Goal: Transaction & Acquisition: Book appointment/travel/reservation

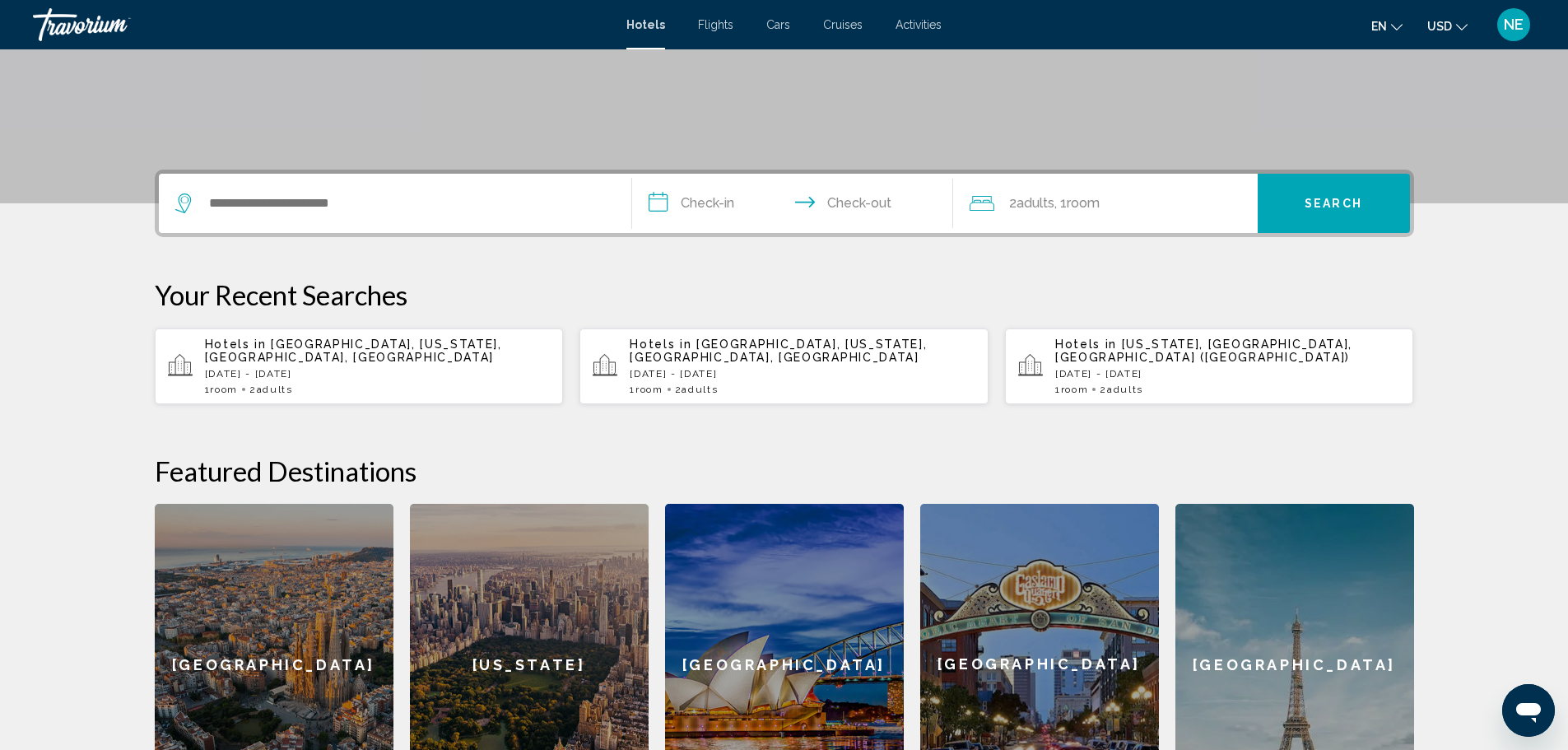
scroll to position [311, 0]
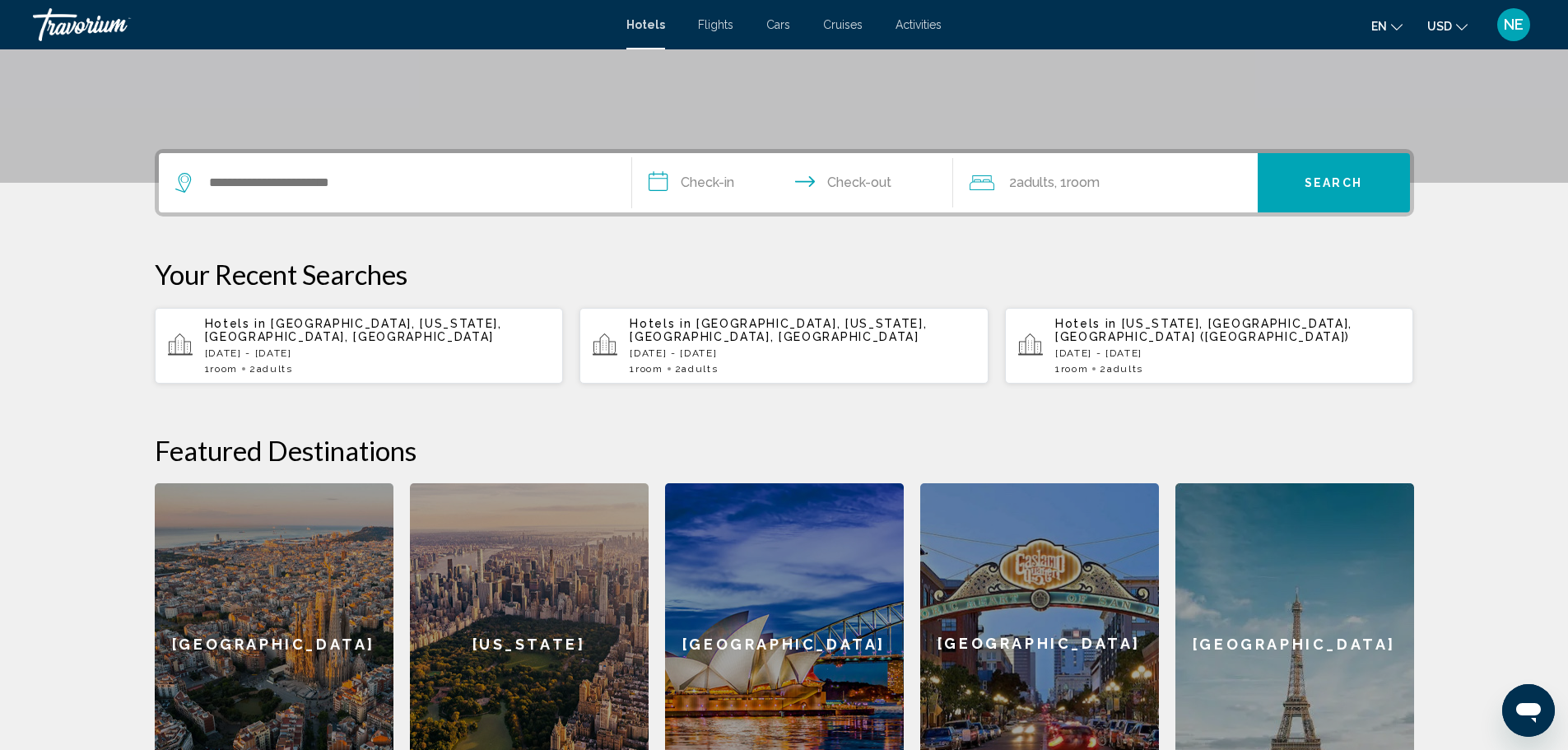
click at [247, 375] on div "1 Room rooms 2 Adult Adults" at bounding box center [377, 369] width 345 height 12
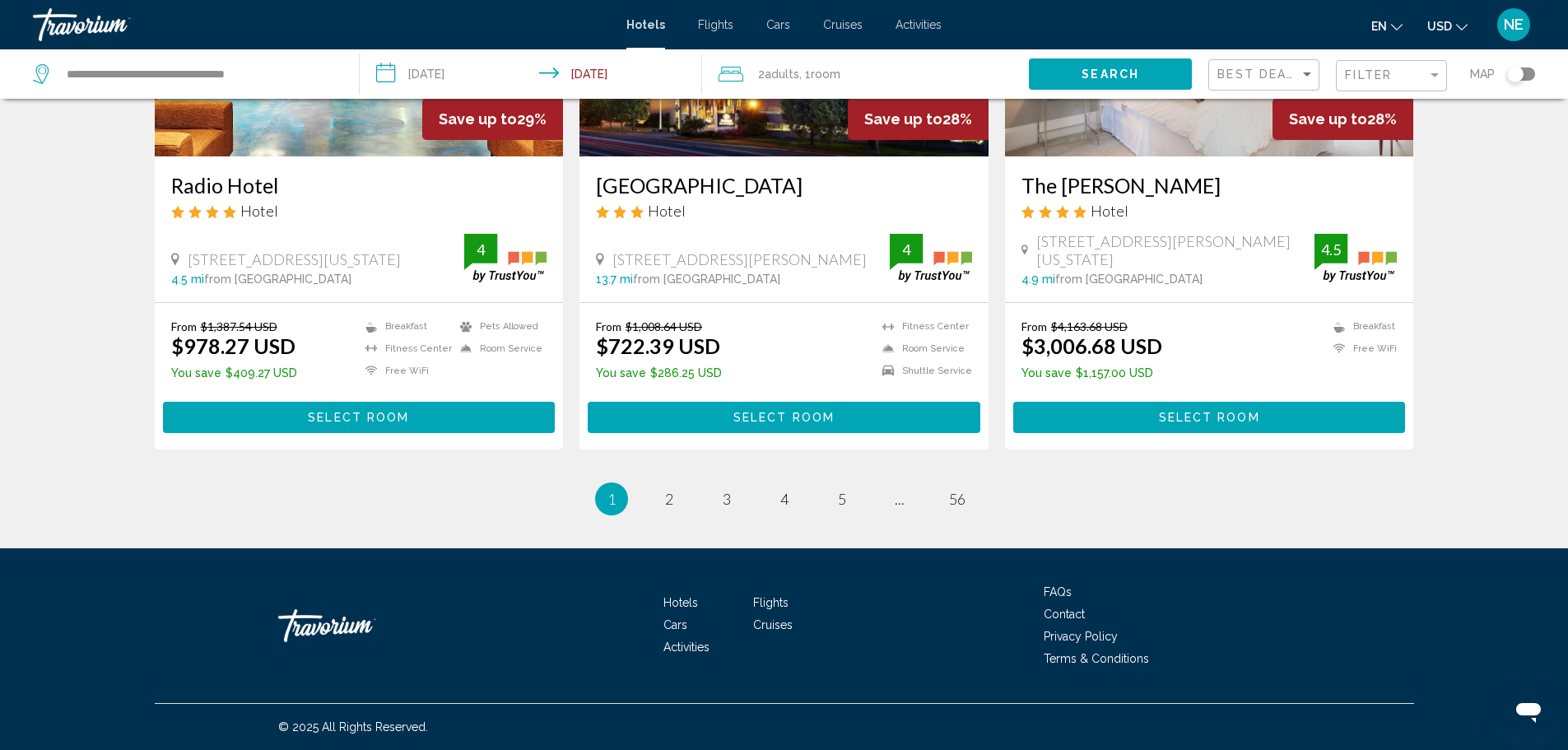
scroll to position [2779, 0]
click at [665, 490] on span "2" at bounding box center [669, 499] width 8 height 18
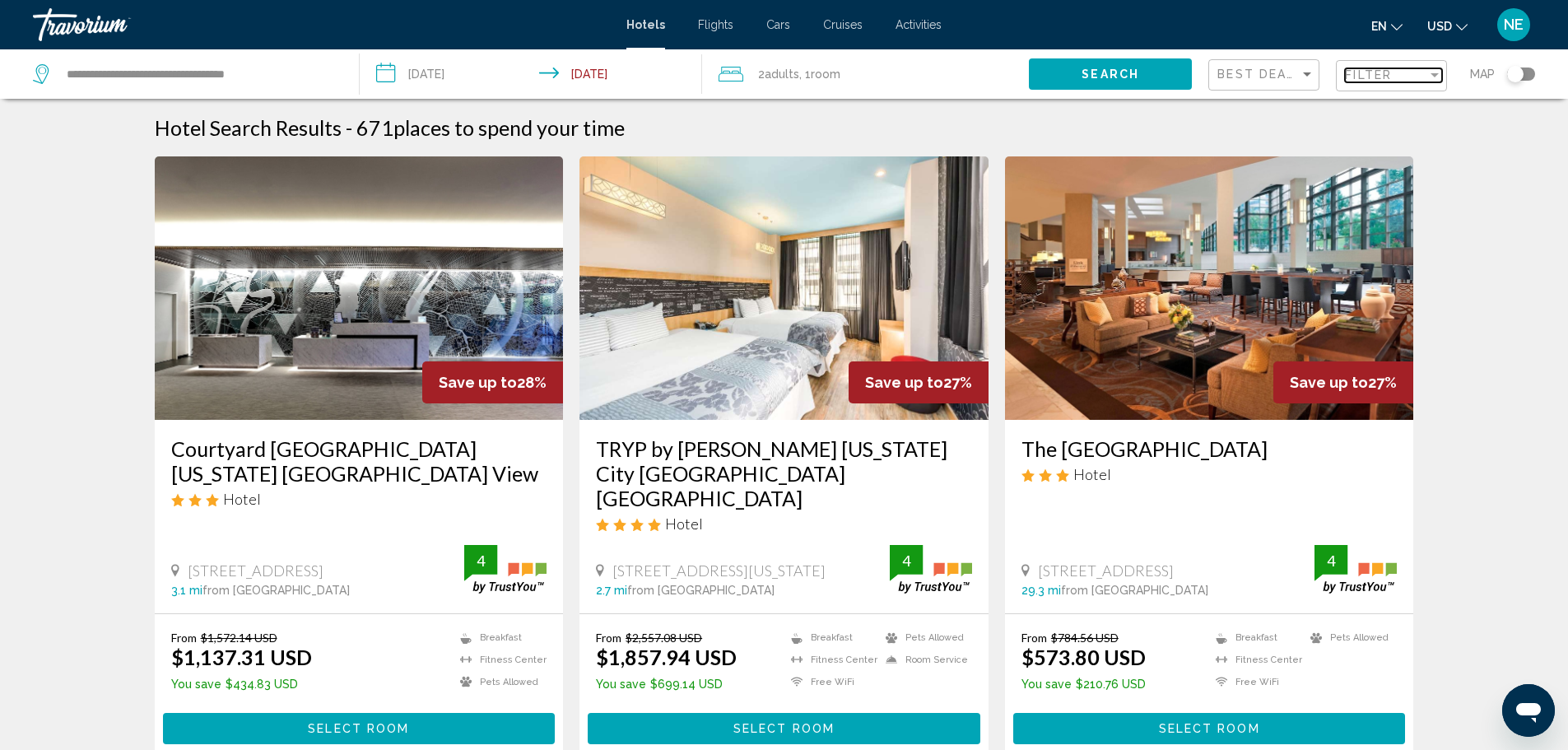
click at [1431, 77] on div "Filter" at bounding box center [1435, 75] width 8 height 5
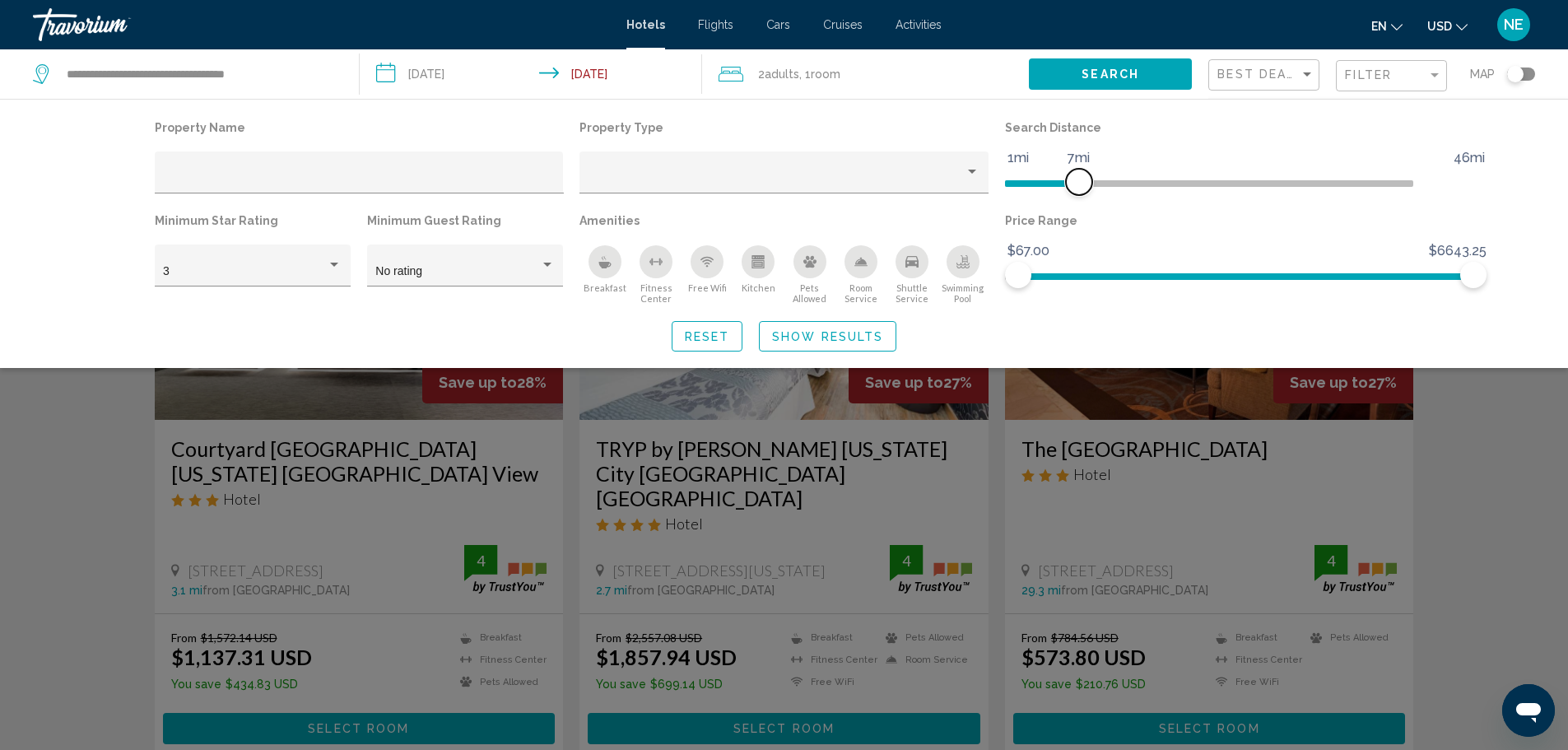
drag, startPoint x: 1351, startPoint y: 218, endPoint x: 1117, endPoint y: 232, distance: 234.4
click at [1092, 195] on span "Hotel Filters" at bounding box center [1079, 181] width 26 height 26
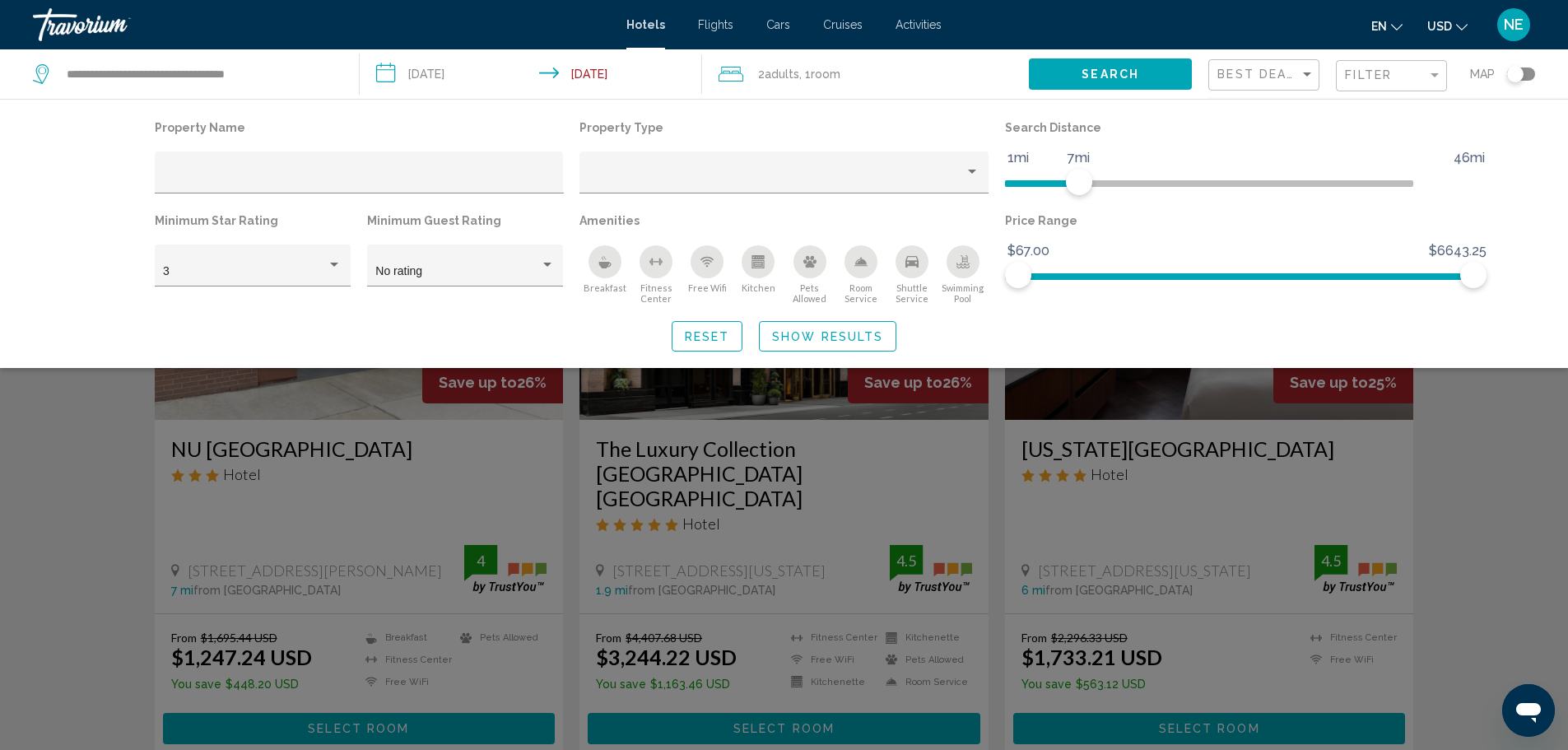
click at [1542, 483] on div "Search widget" at bounding box center [784, 498] width 1568 height 503
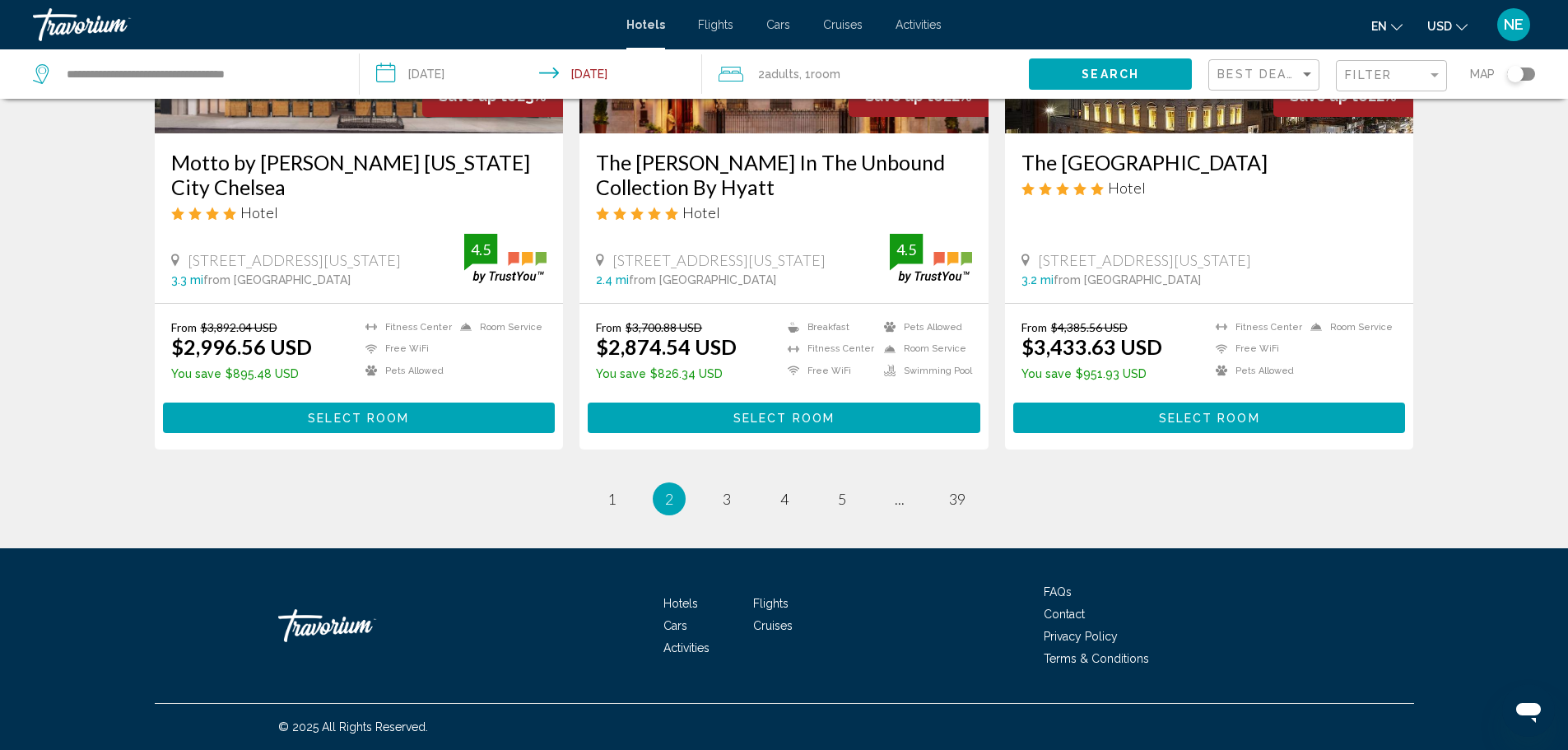
scroll to position [2622, 0]
click at [722, 508] on span "3" at bounding box center [726, 499] width 8 height 18
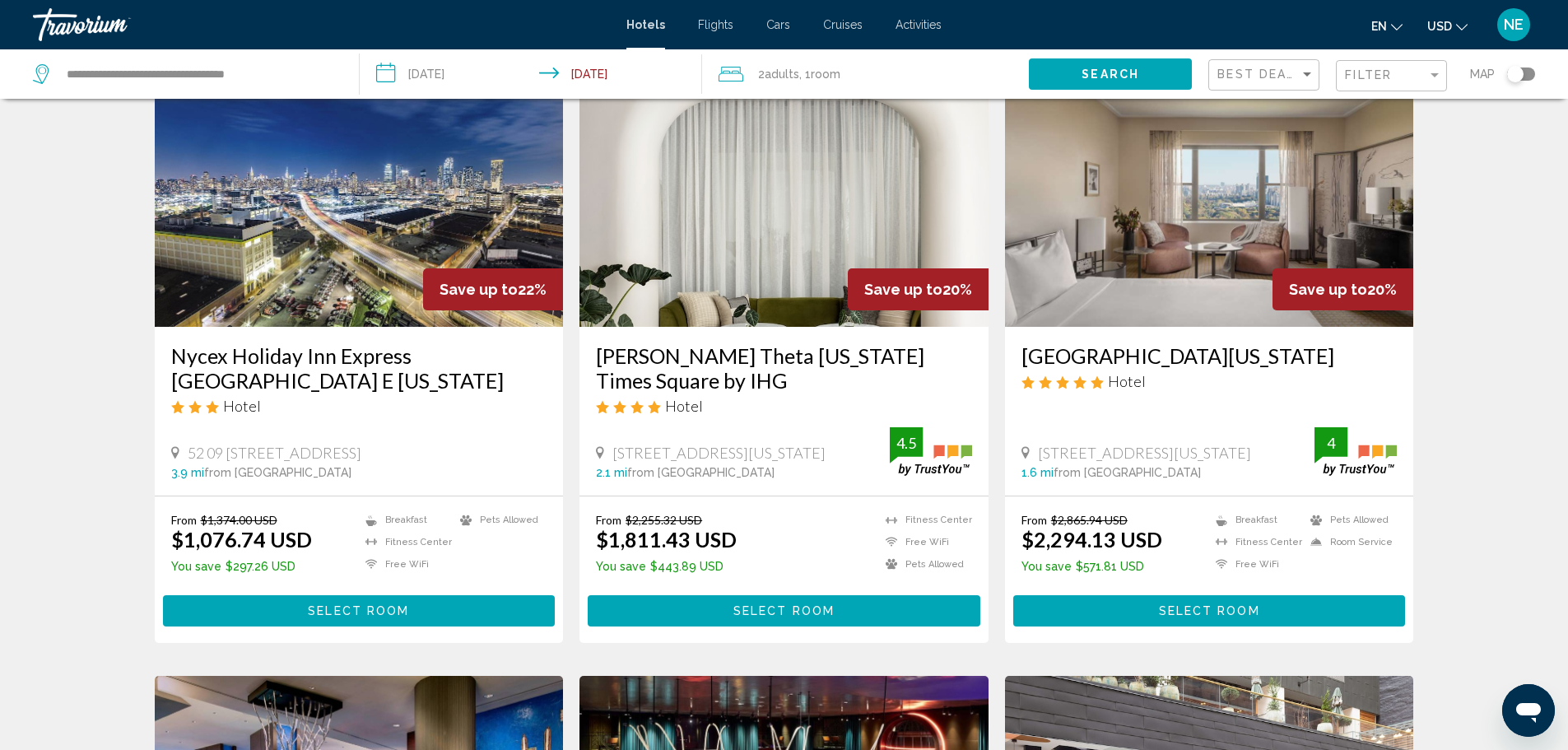
scroll to position [89, 0]
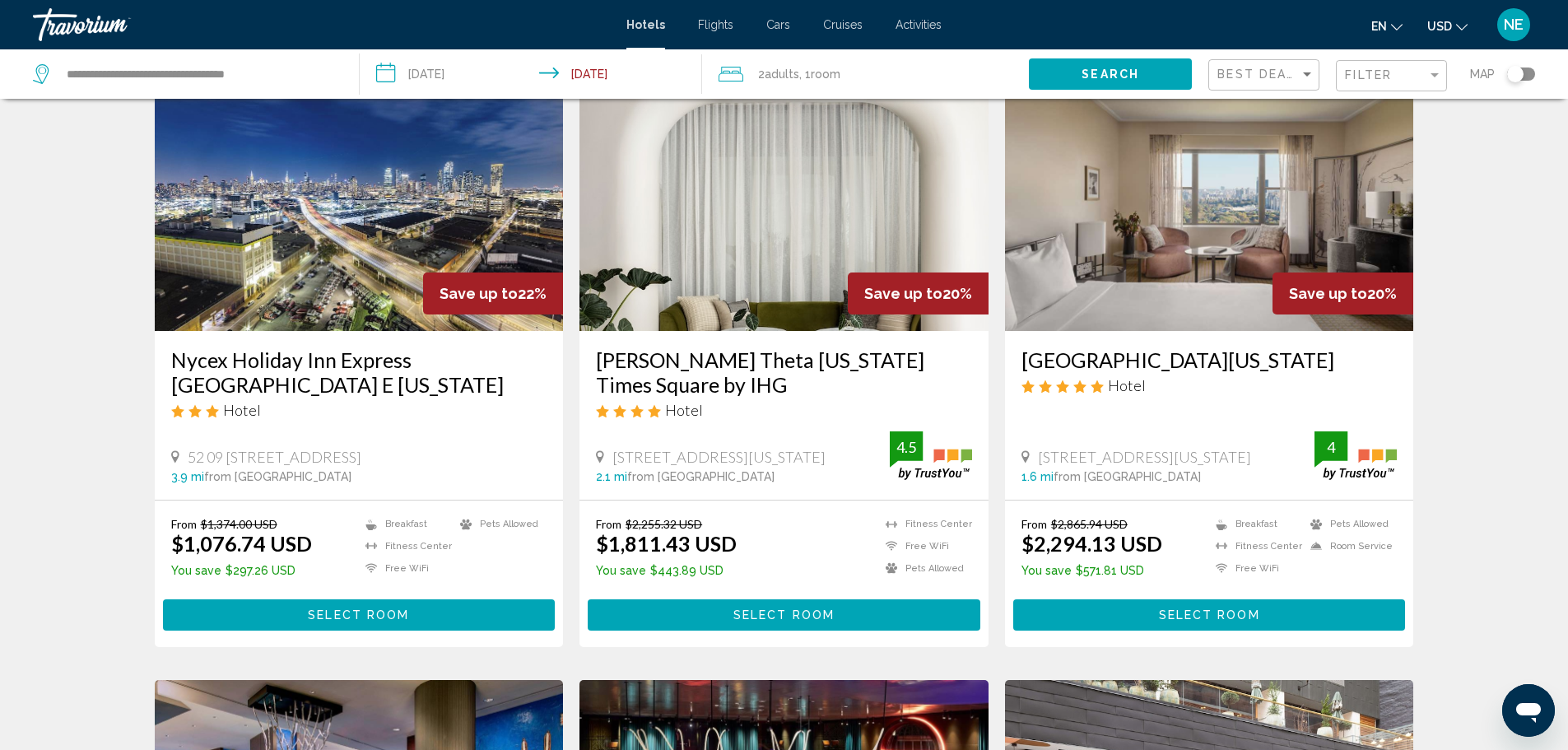
click at [259, 287] on img "Main content" at bounding box center [359, 199] width 409 height 264
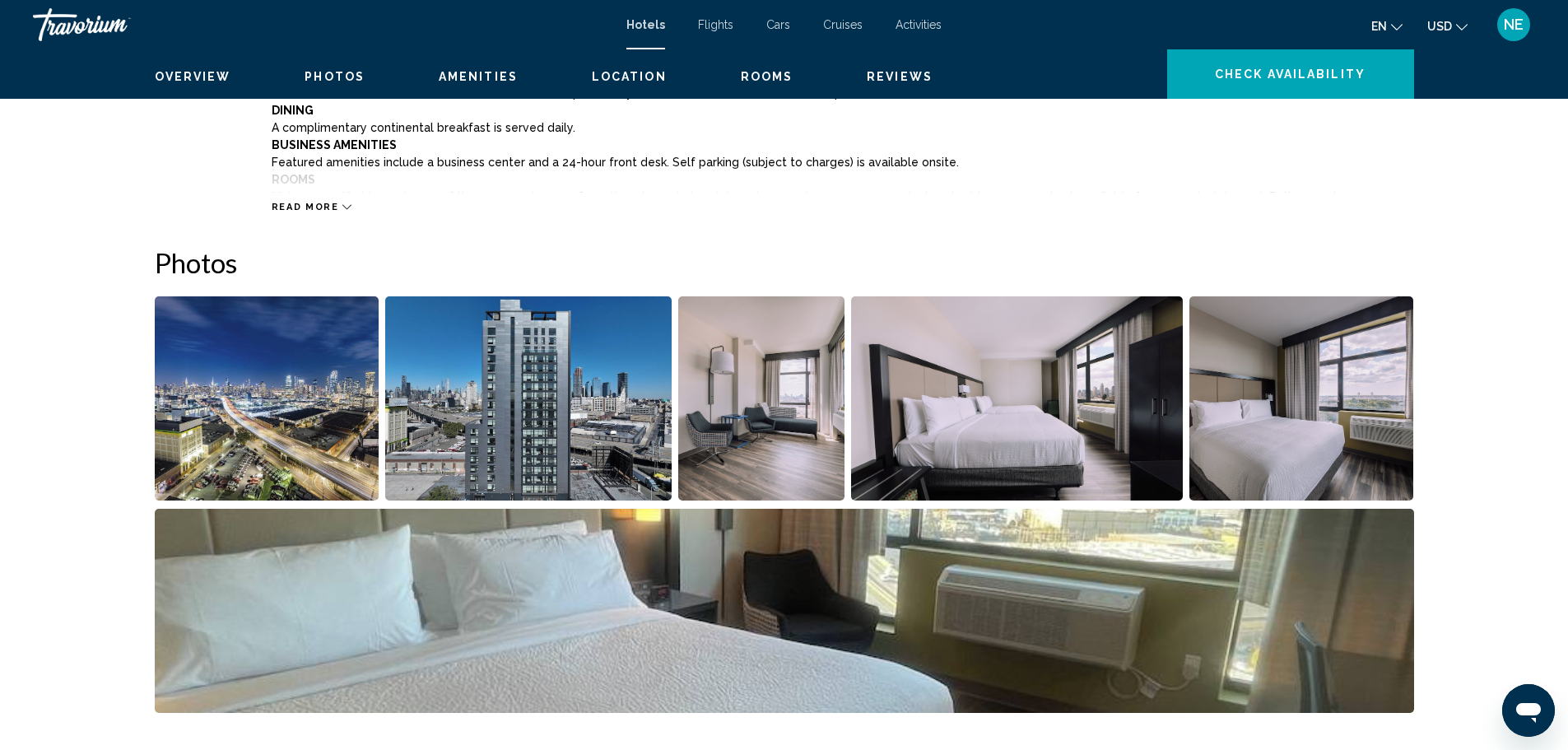
scroll to position [664, 0]
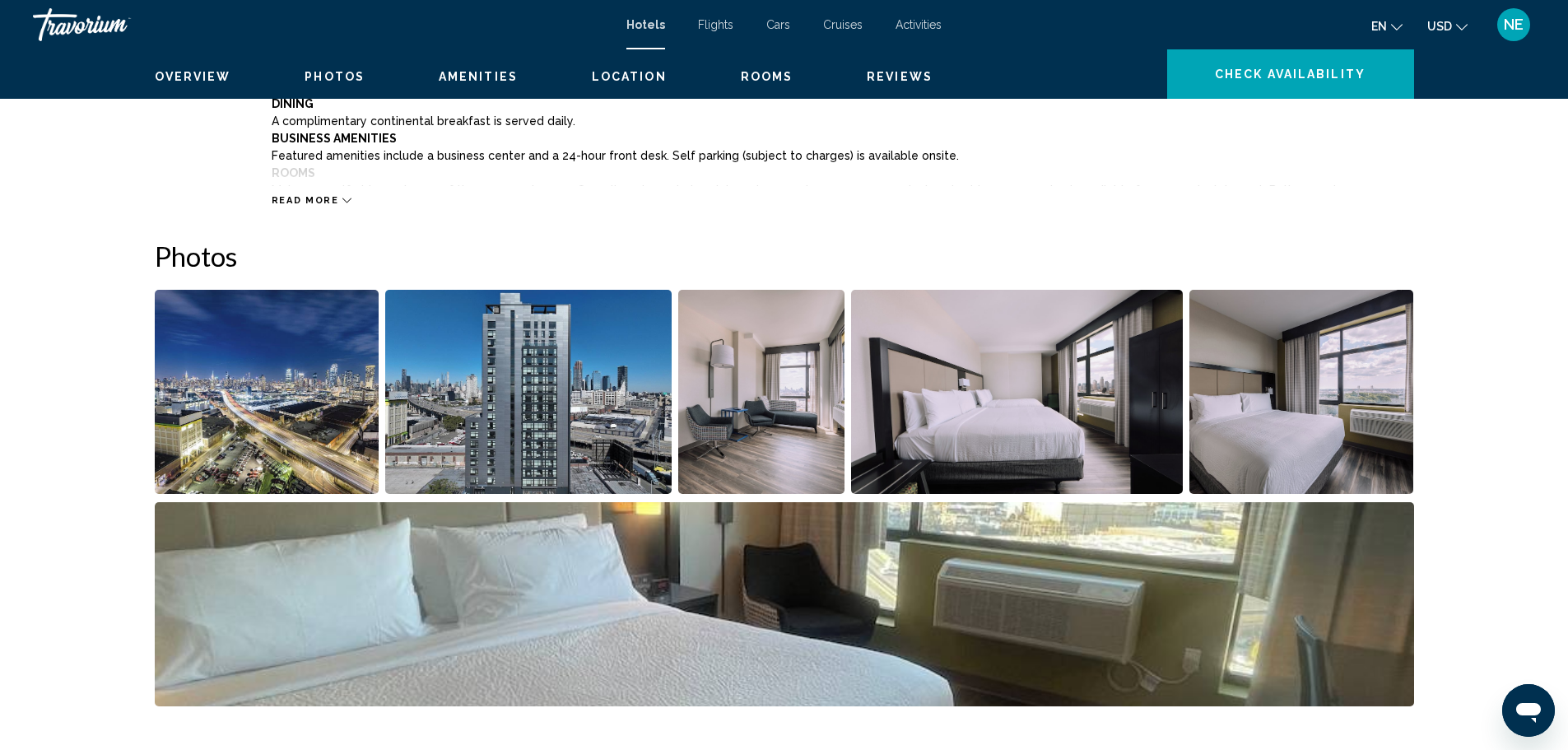
click at [343, 205] on icon "Main content" at bounding box center [347, 200] width 9 height 9
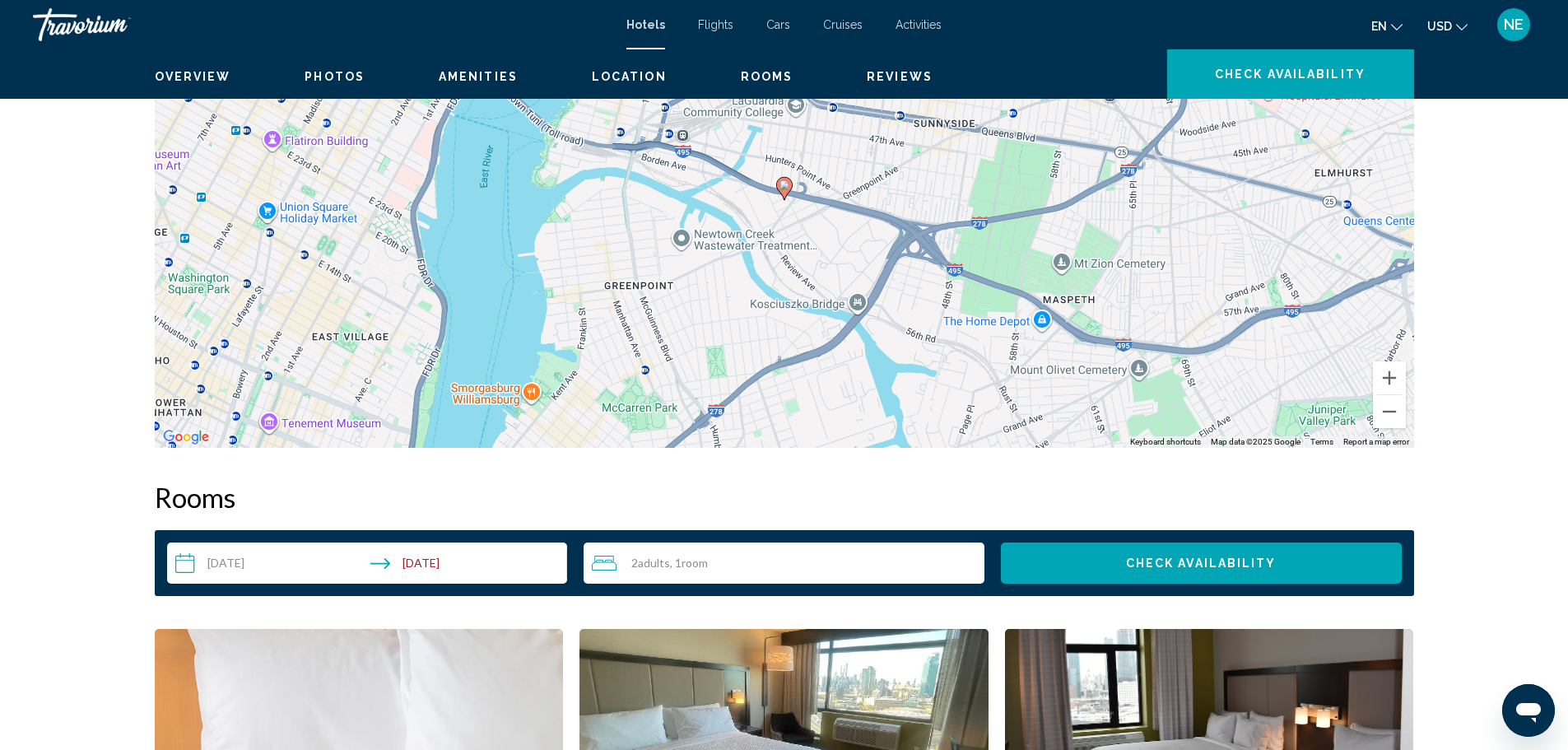
scroll to position [2256, 0]
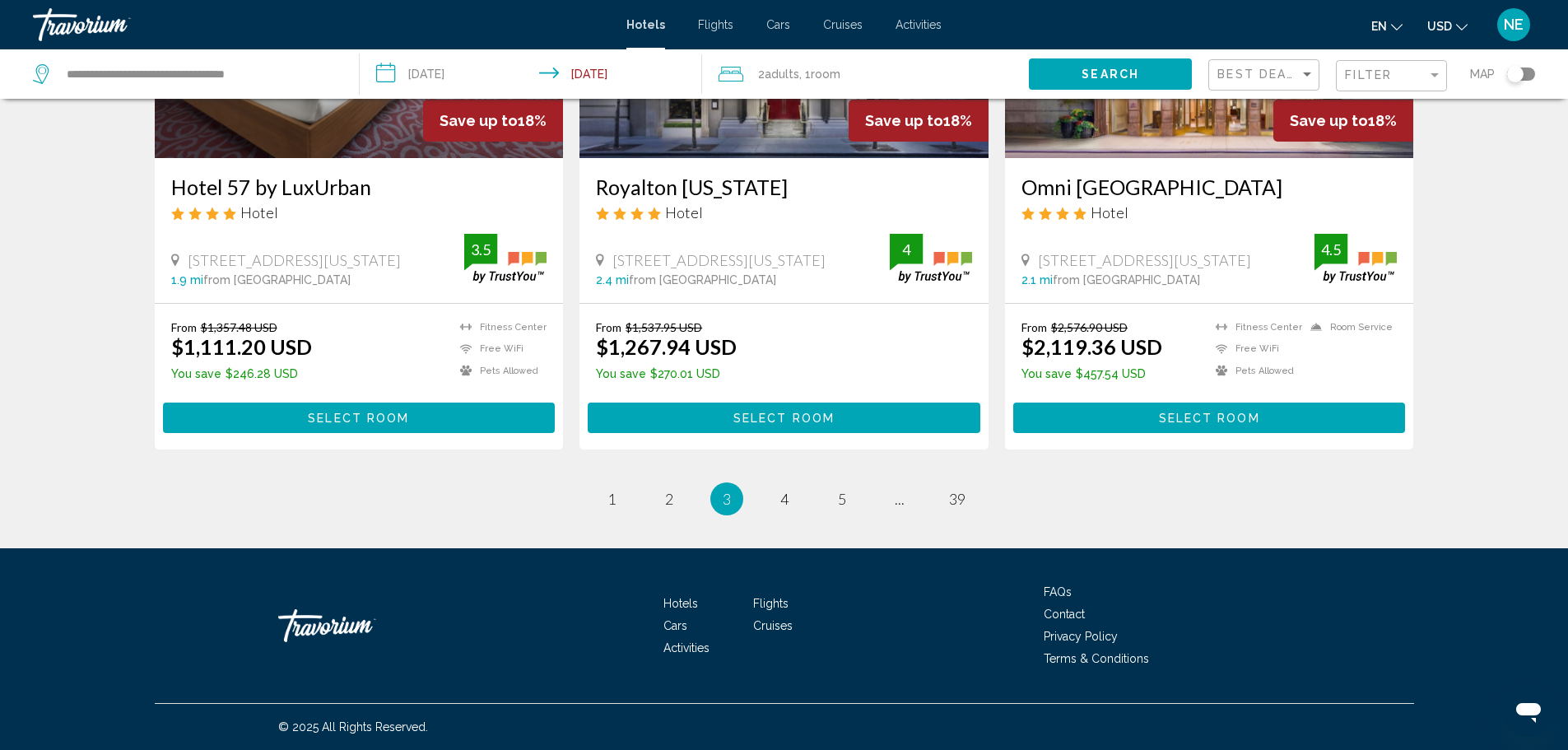
scroll to position [2782, 0]
click at [785, 490] on span "4" at bounding box center [784, 499] width 8 height 18
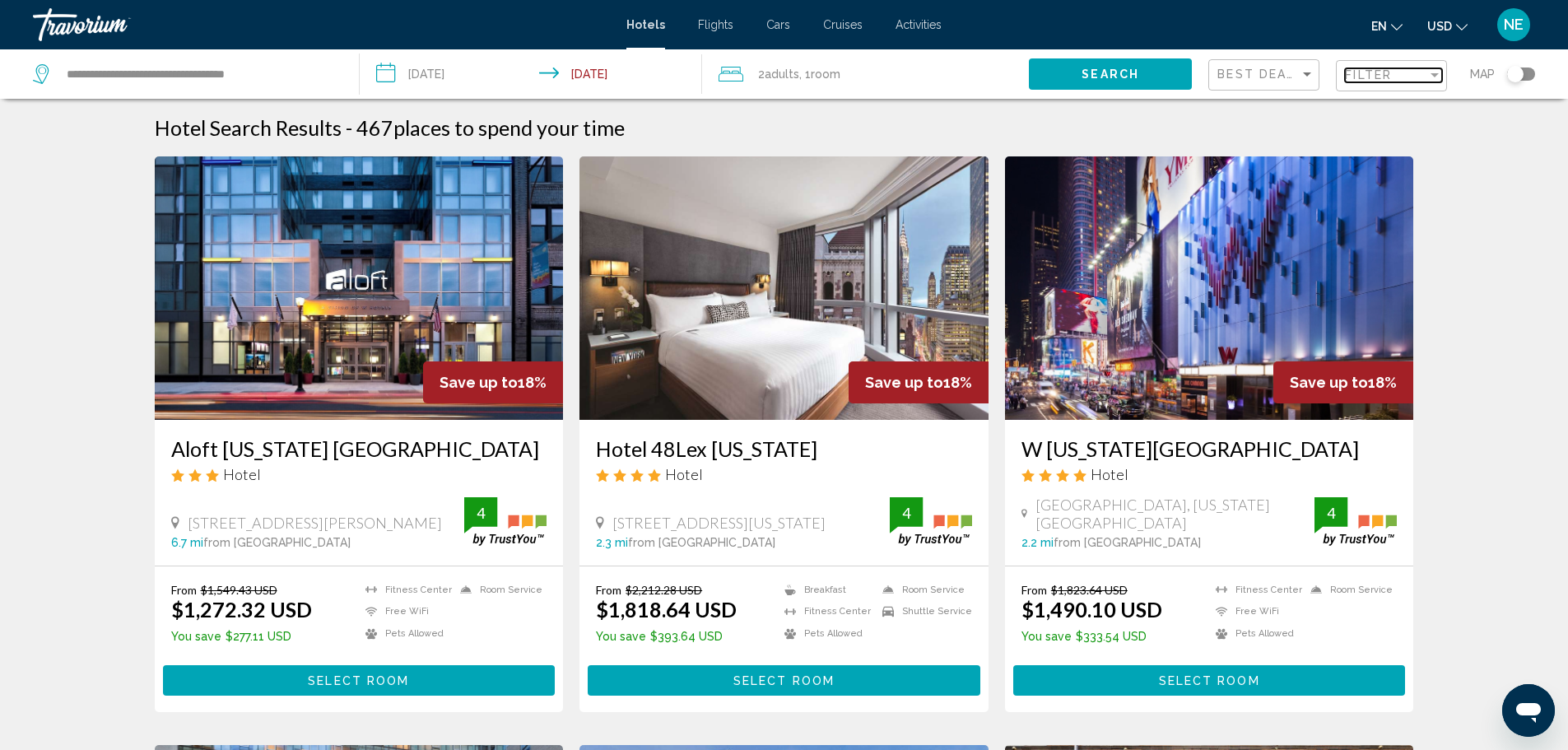
click at [1358, 82] on div "Filter" at bounding box center [1386, 74] width 82 height 14
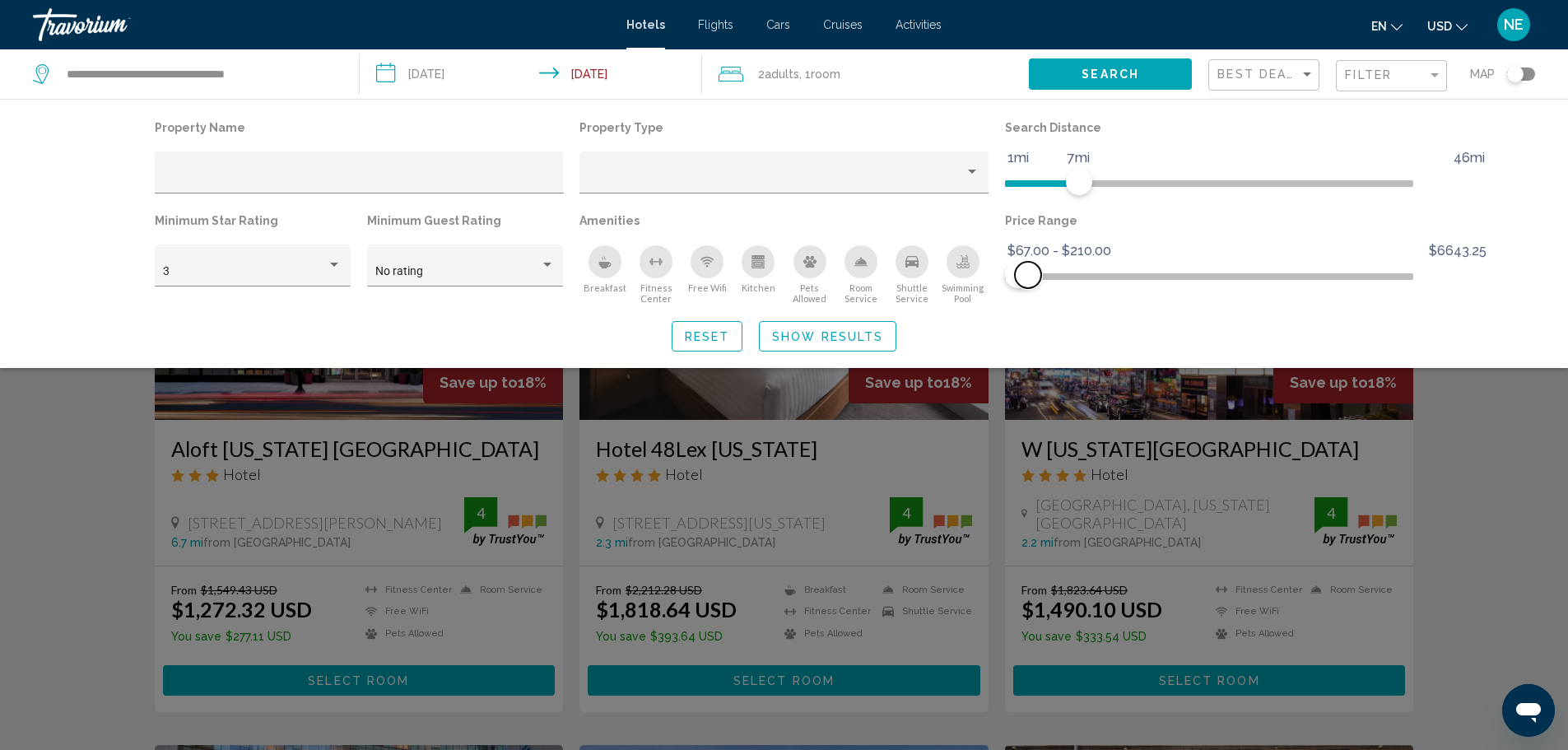
drag, startPoint x: 1510, startPoint y: 330, endPoint x: 1069, endPoint y: 364, distance: 442.3
click at [1069, 305] on div "Price Range $67.00 $6643.25 $67.00 $210.00 $67.00 - $210.00" at bounding box center [1210, 257] width 426 height 95
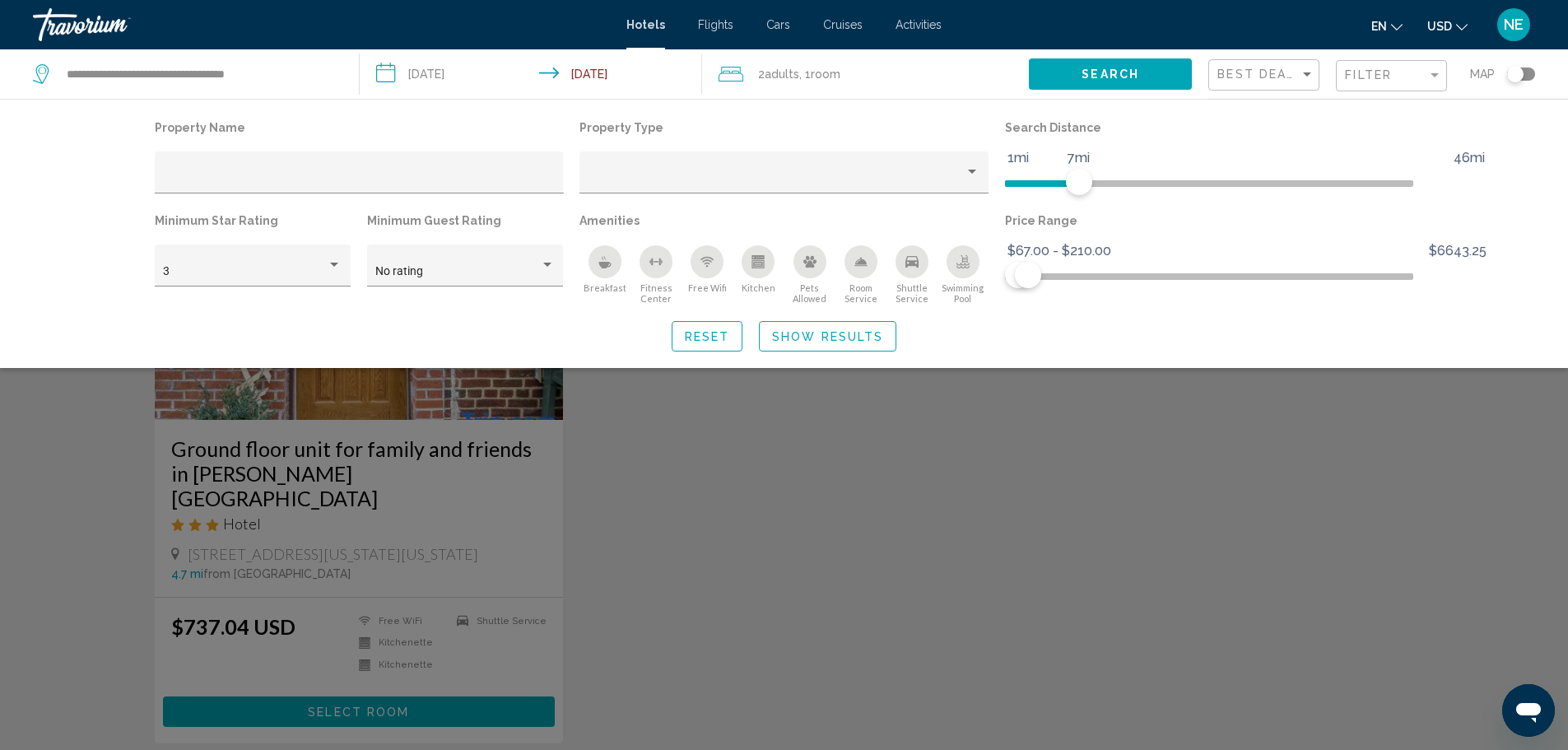
click at [1495, 573] on div "Search widget" at bounding box center [784, 498] width 1568 height 503
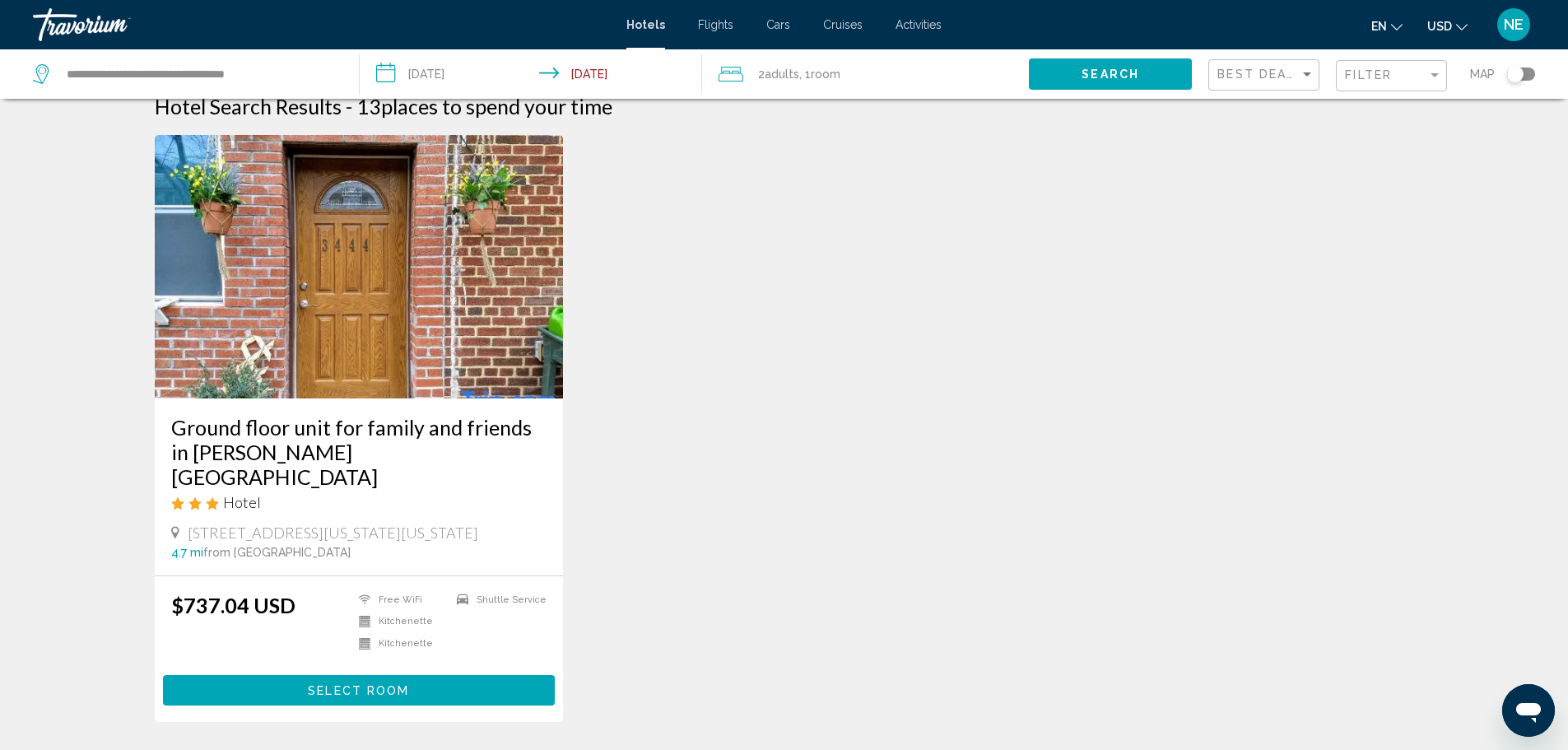
scroll to position [9, 0]
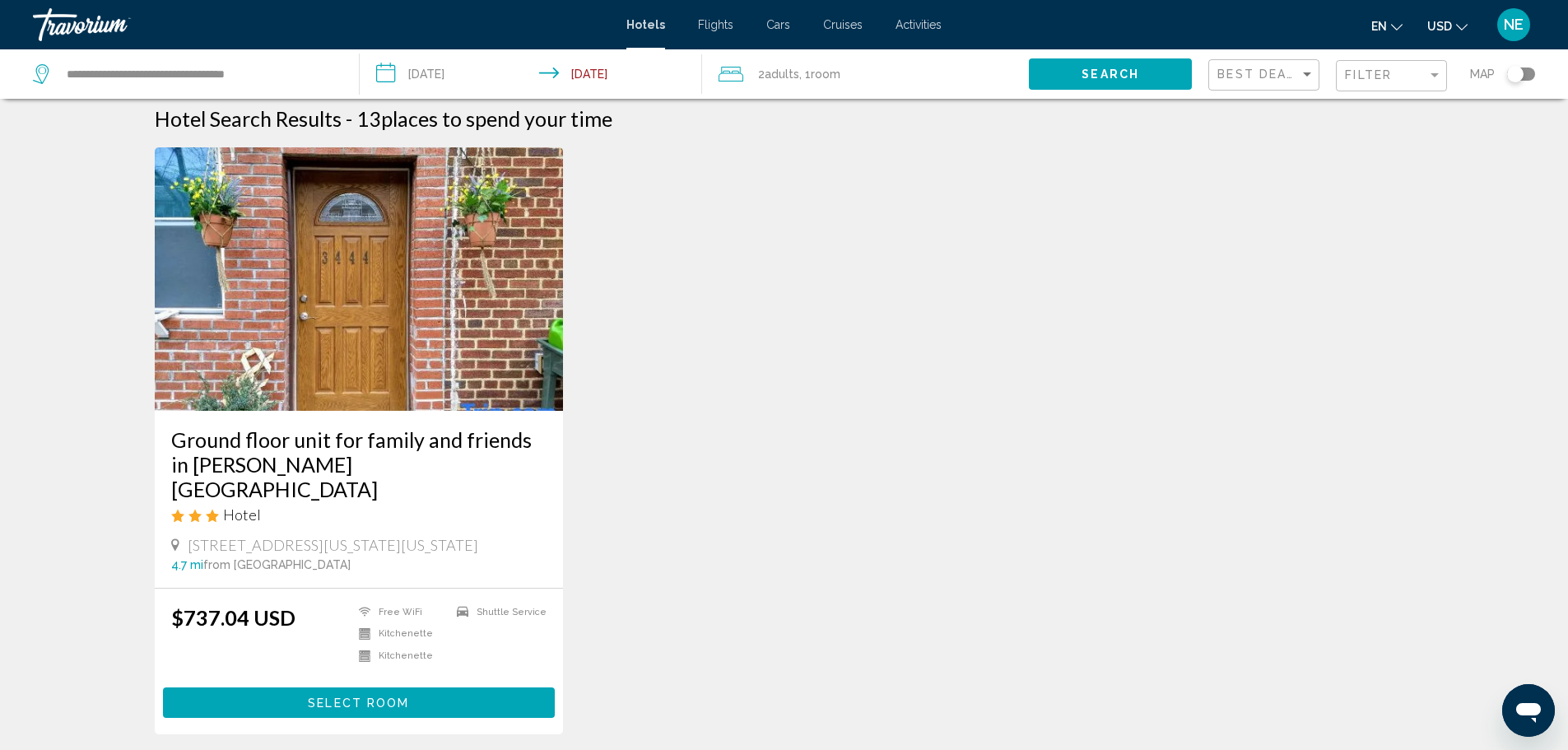
click at [330, 393] on img "Main content" at bounding box center [359, 279] width 409 height 264
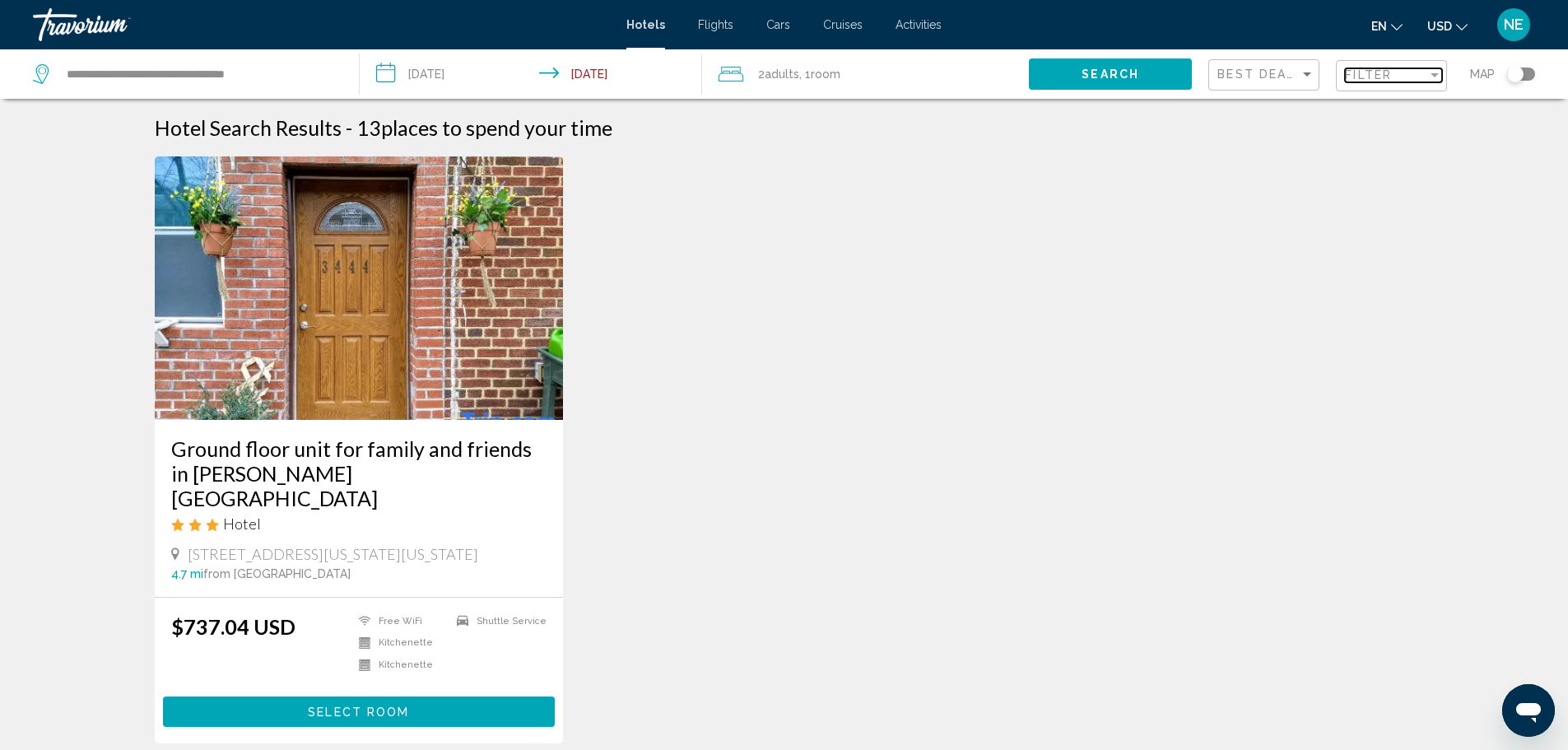
click at [1428, 82] on div "Filter" at bounding box center [1435, 74] width 15 height 14
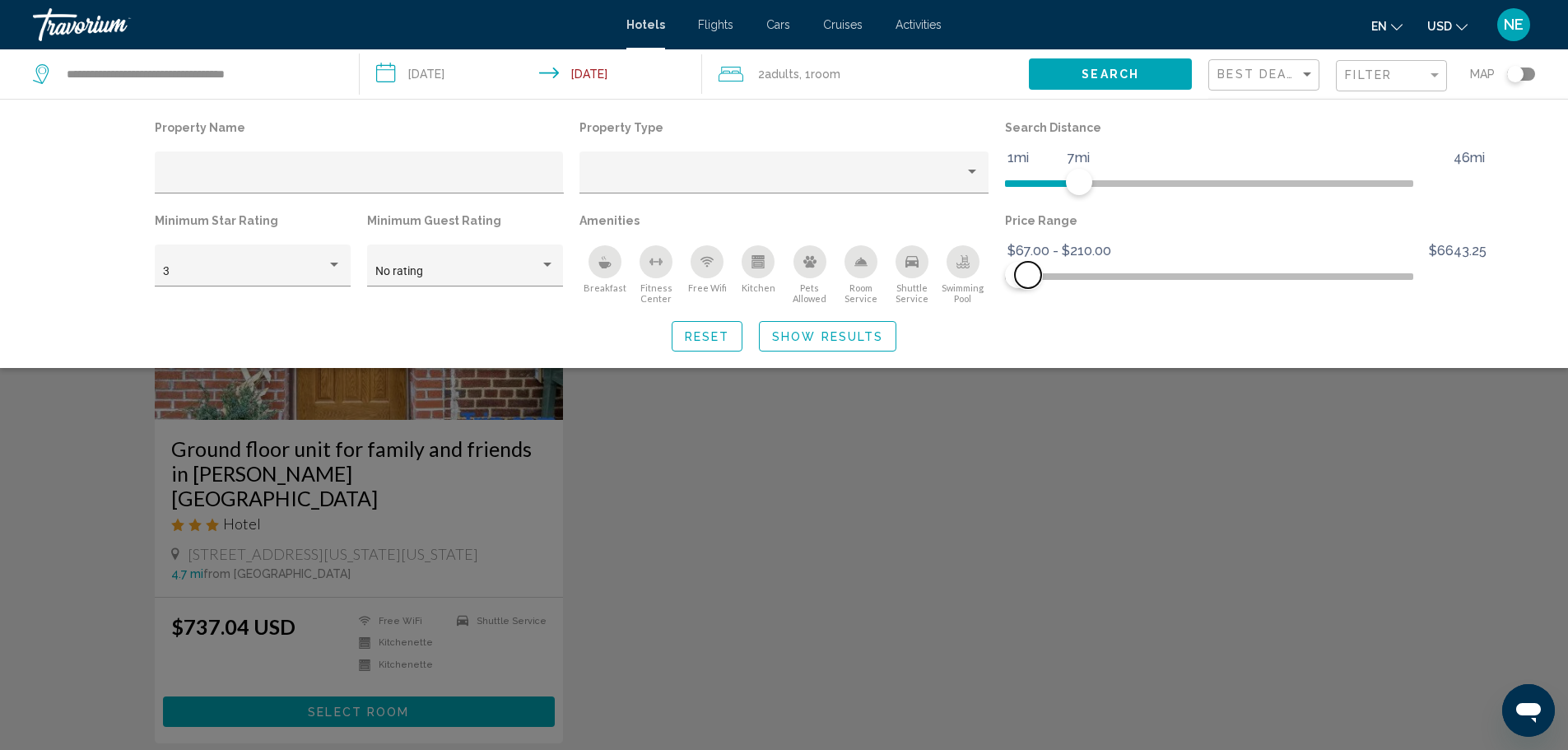
click at [1041, 288] on span "Hotel Filters" at bounding box center [1028, 275] width 26 height 26
click at [1059, 288] on span "Hotel Filters" at bounding box center [1045, 275] width 26 height 26
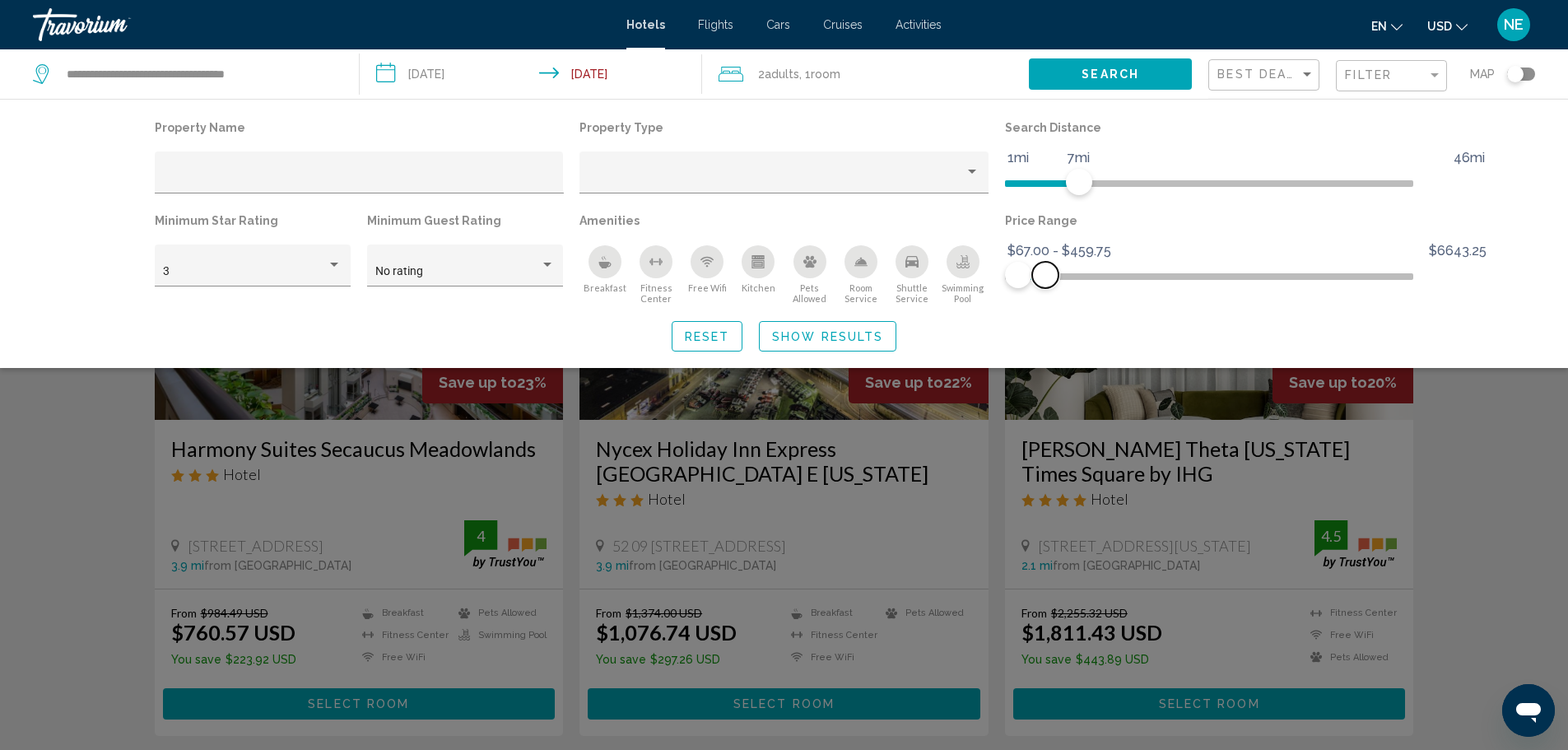
scroll to position [657, 0]
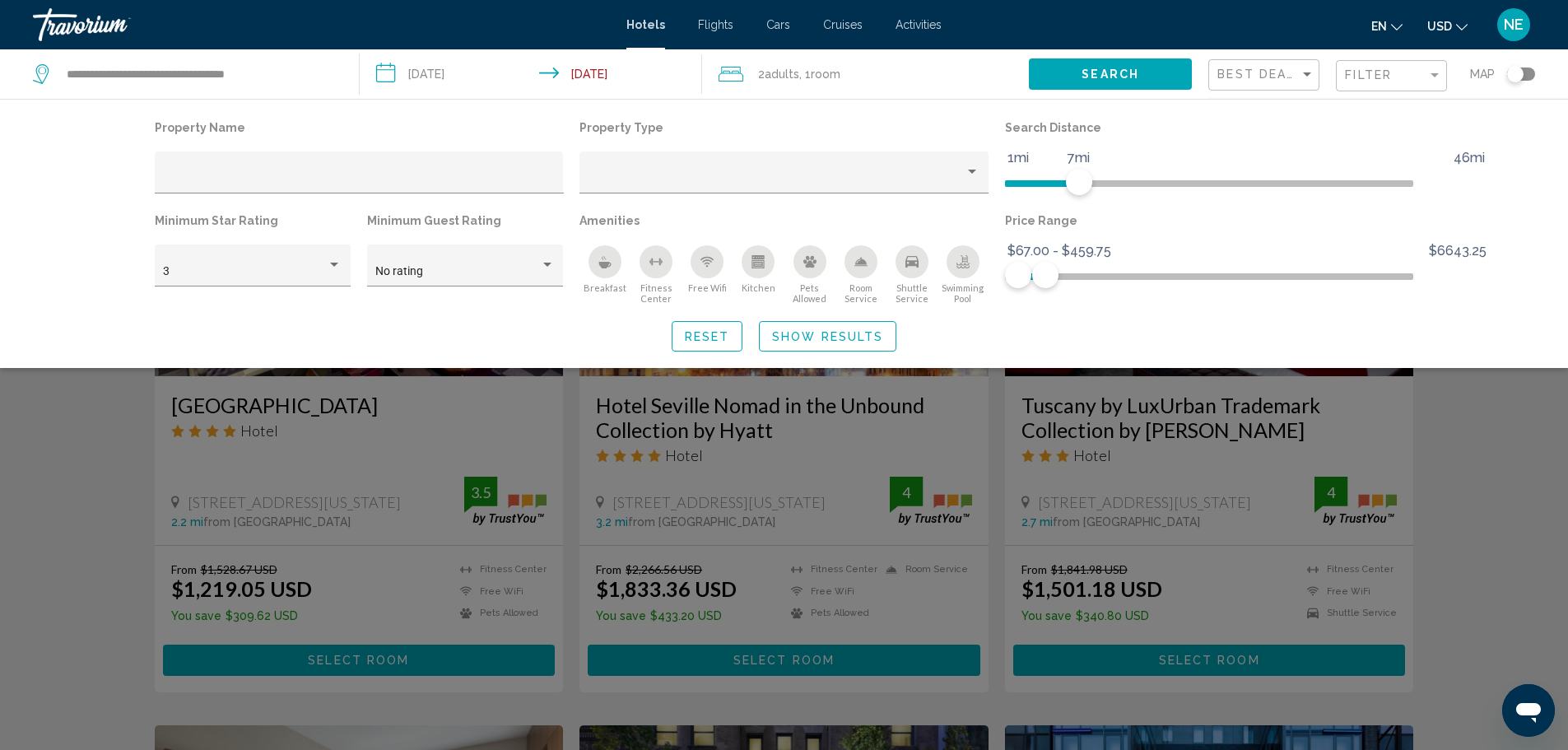
click at [1544, 615] on div "Search widget" at bounding box center [784, 498] width 1568 height 503
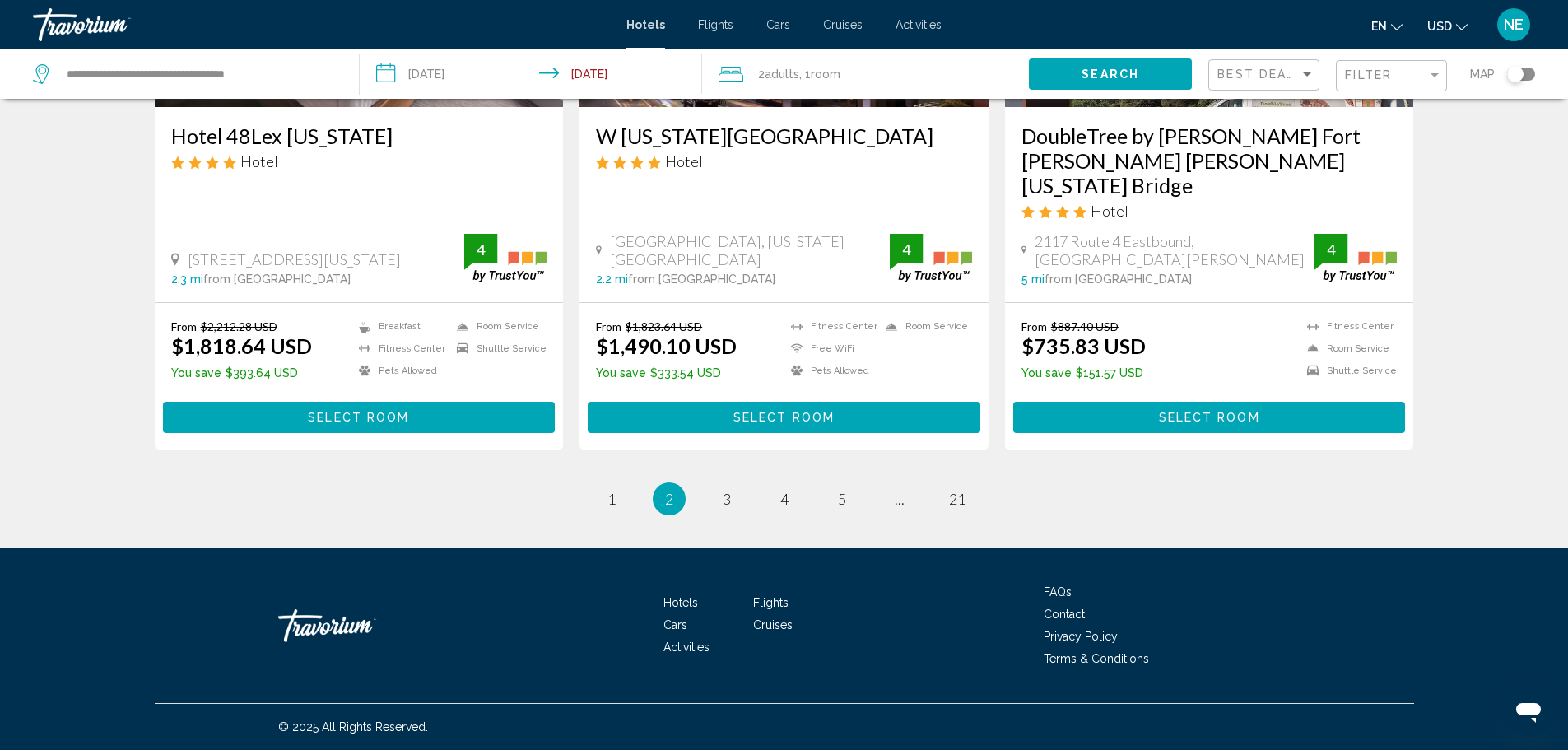
scroll to position [2554, 0]
click at [607, 508] on span "1" at bounding box center [611, 499] width 8 height 18
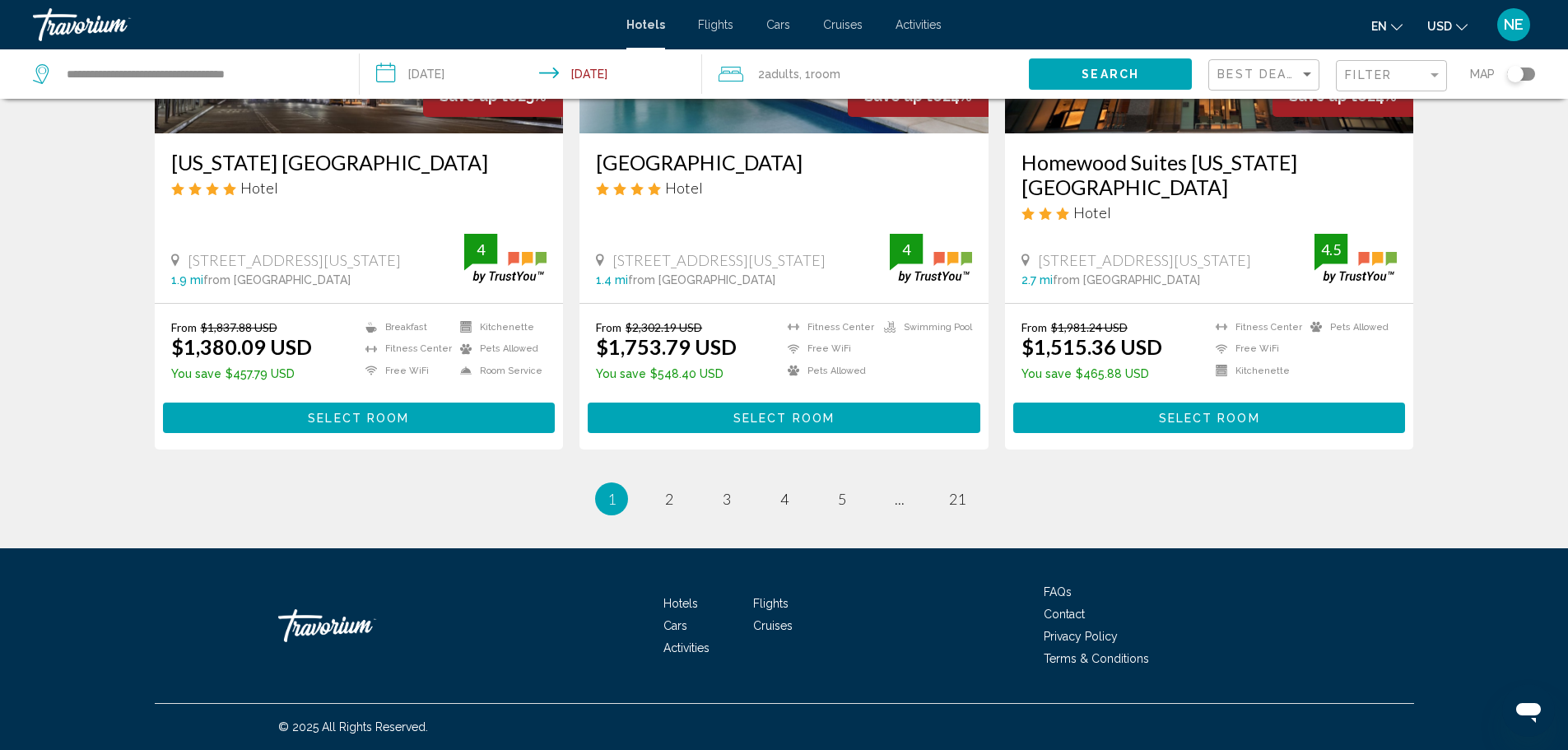
scroll to position [2554, 0]
click at [665, 508] on span "2" at bounding box center [669, 499] width 8 height 18
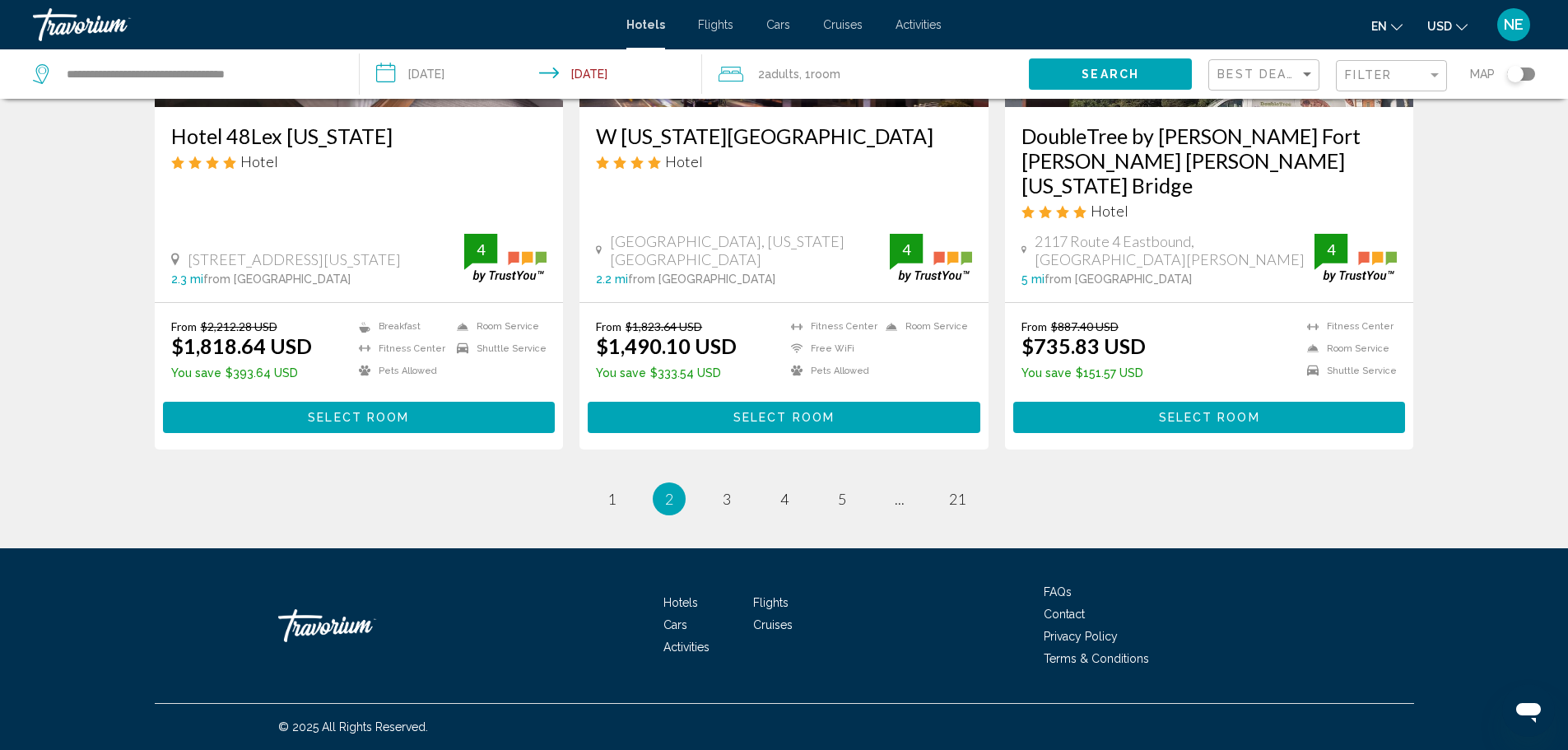
scroll to position [2685, 0]
click at [722, 508] on span "3" at bounding box center [726, 499] width 8 height 18
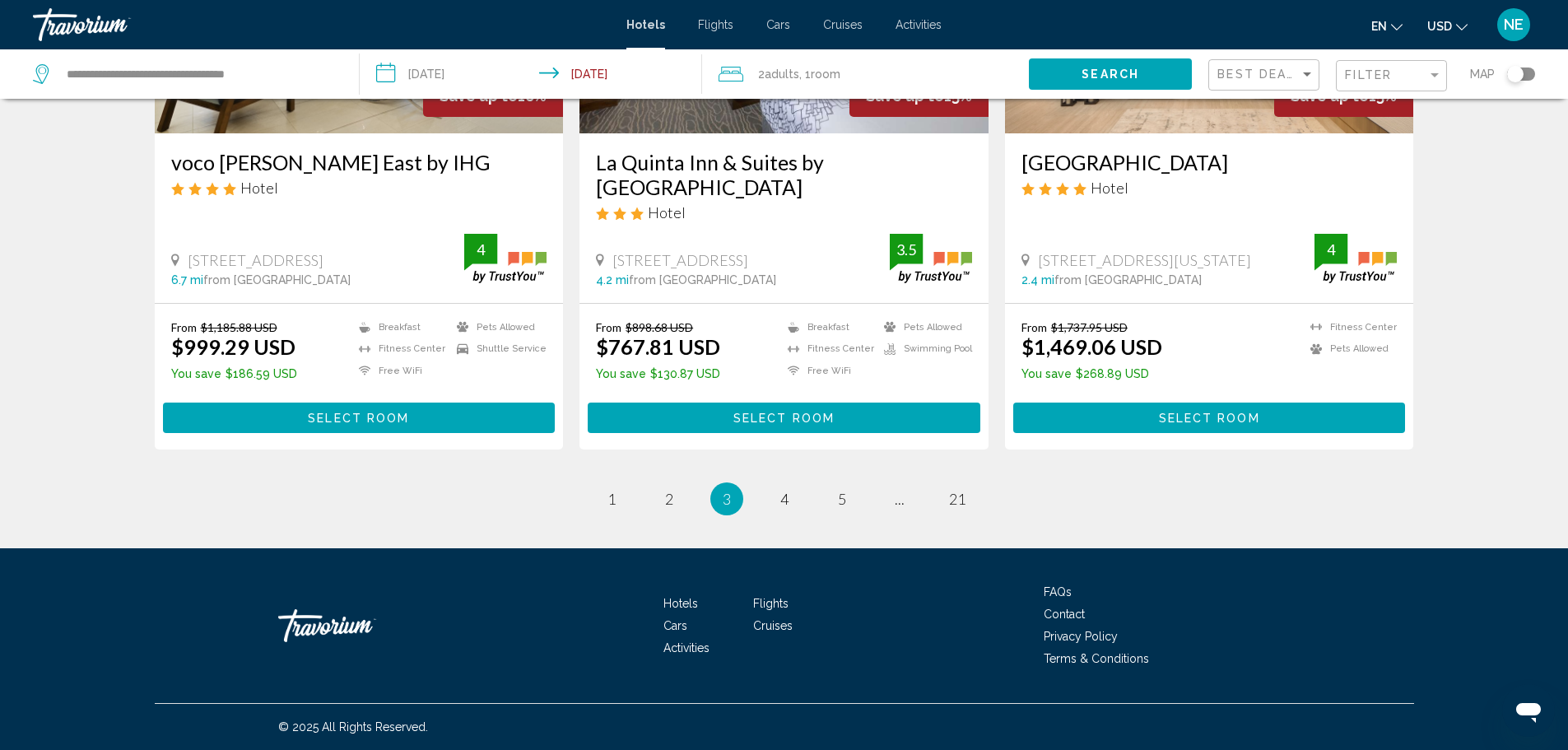
scroll to position [2358, 0]
click at [818, 133] on img "Main content" at bounding box center [783, 1] width 409 height 264
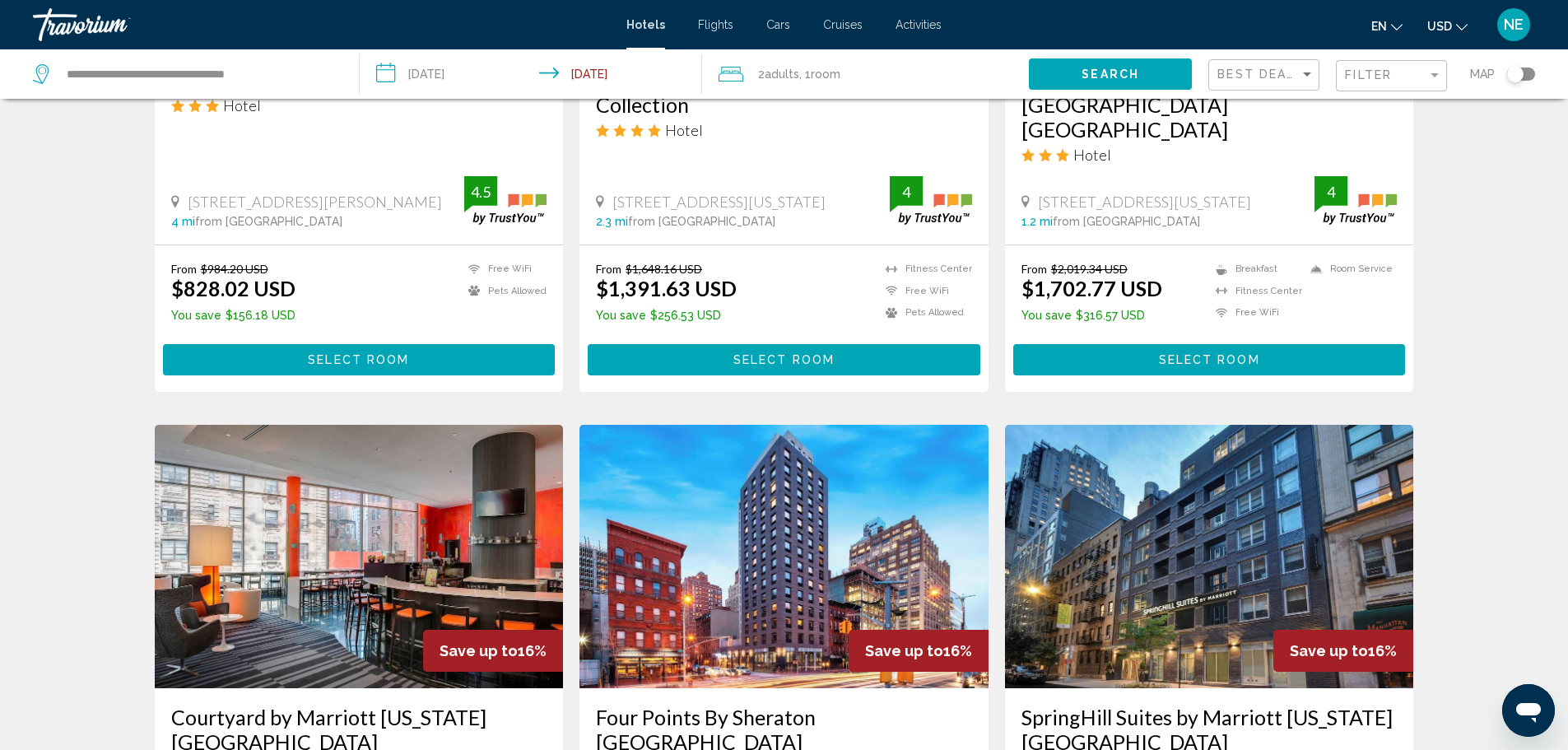
scroll to position [986, 0]
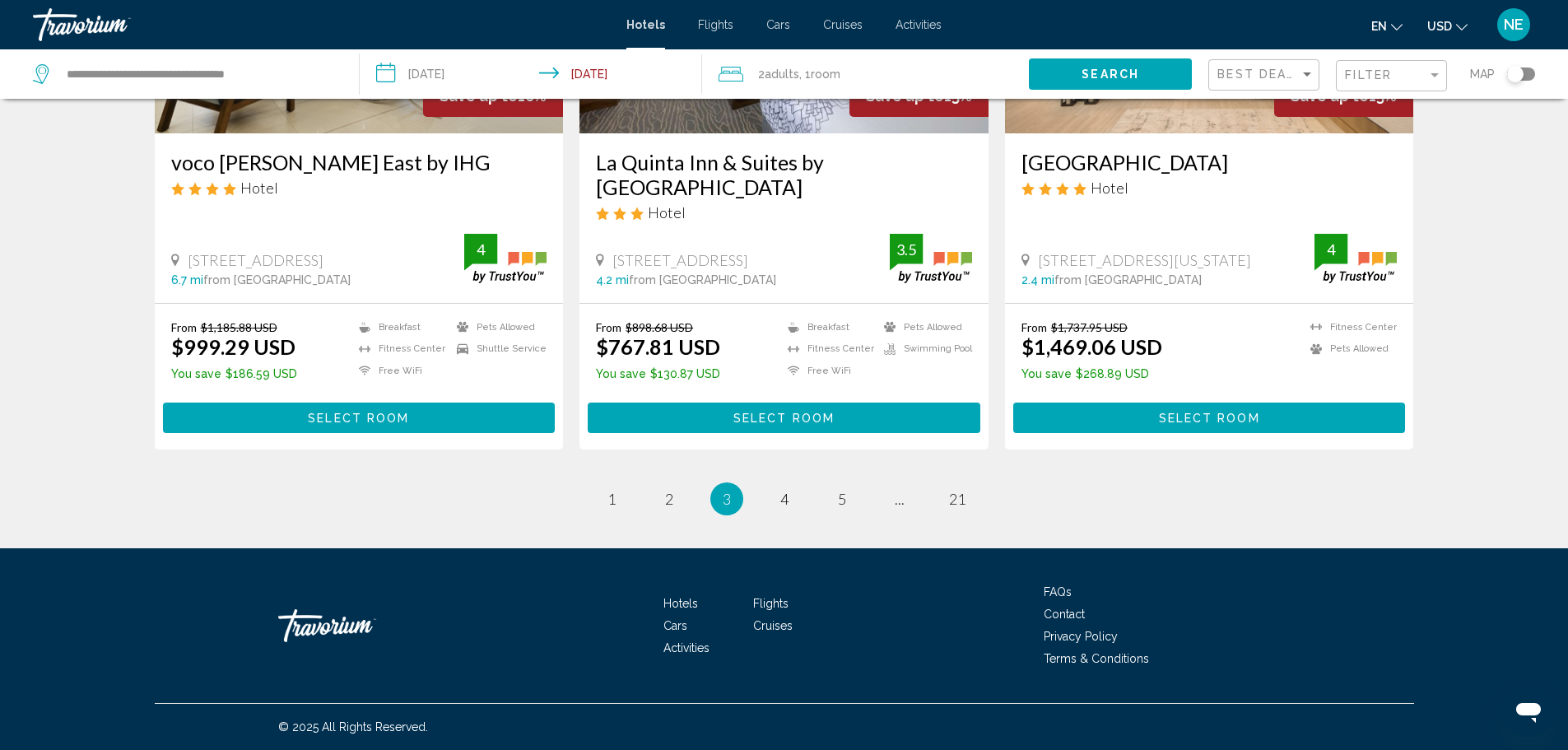
drag, startPoint x: 1574, startPoint y: 151, endPoint x: 48, endPoint y: 32, distance: 1530.6
click at [780, 508] on span "4" at bounding box center [784, 499] width 8 height 18
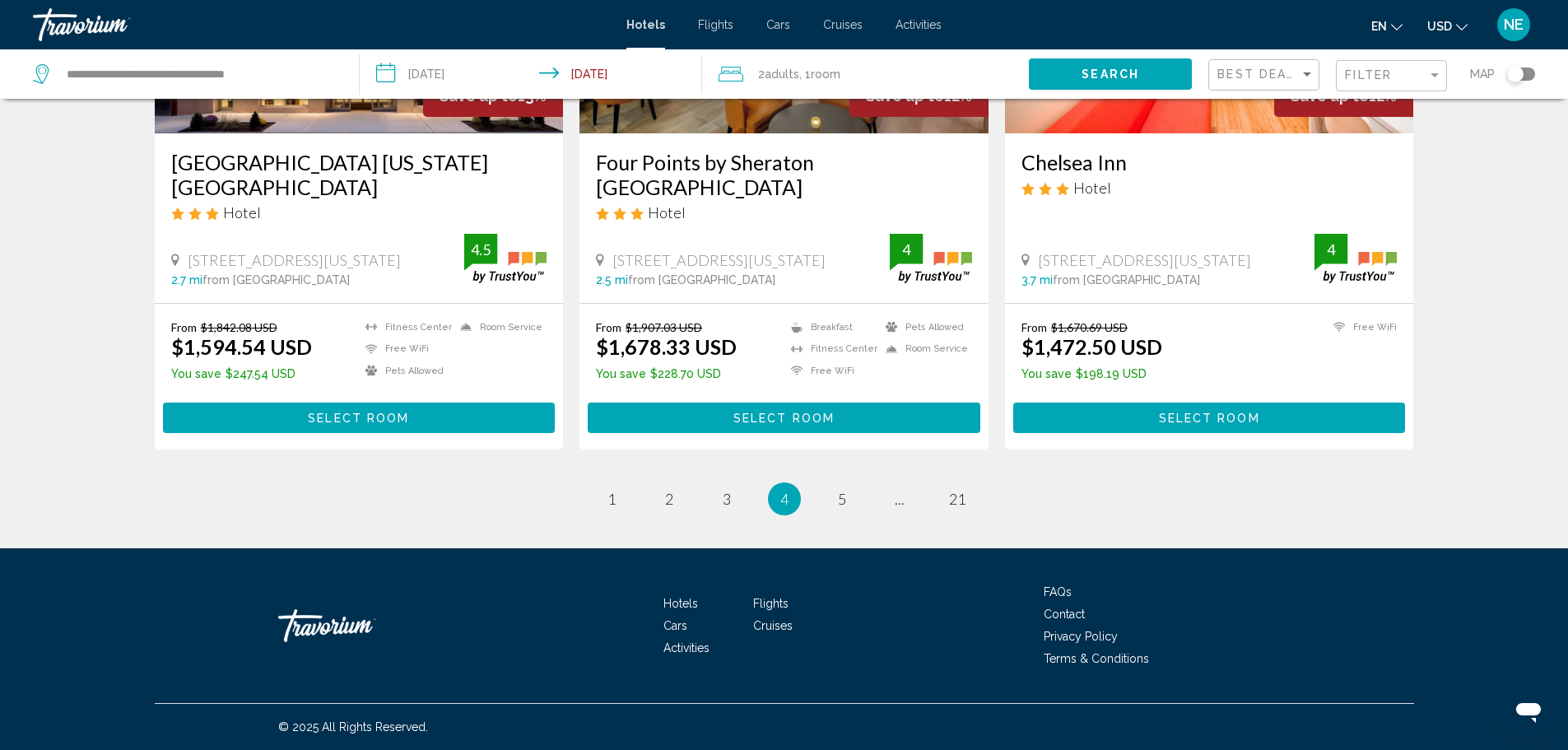
scroll to position [2573, 0]
click at [857, 514] on link "page 5" at bounding box center [842, 500] width 29 height 29
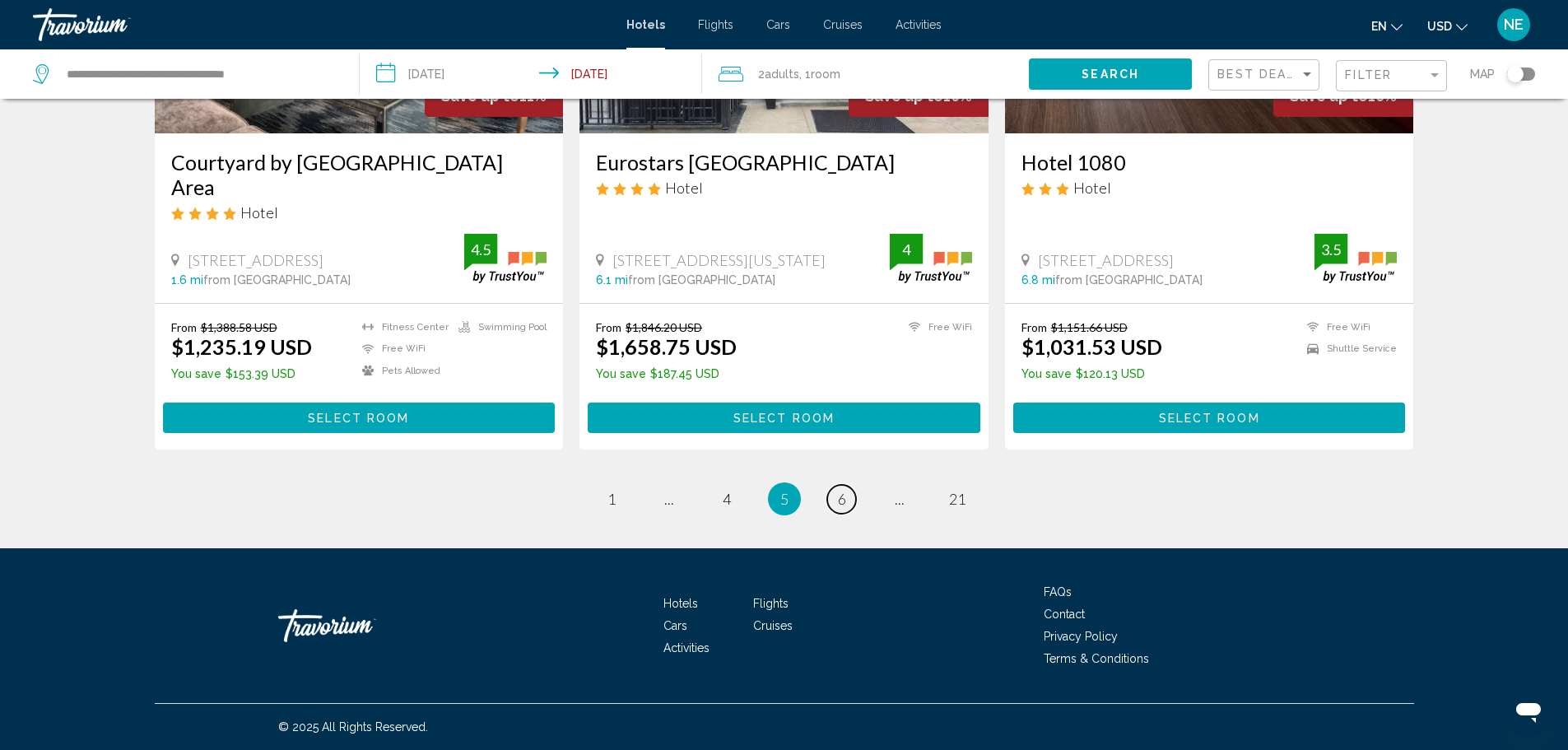
scroll to position [2572, 0]
click at [847, 508] on span "6" at bounding box center [842, 499] width 8 height 18
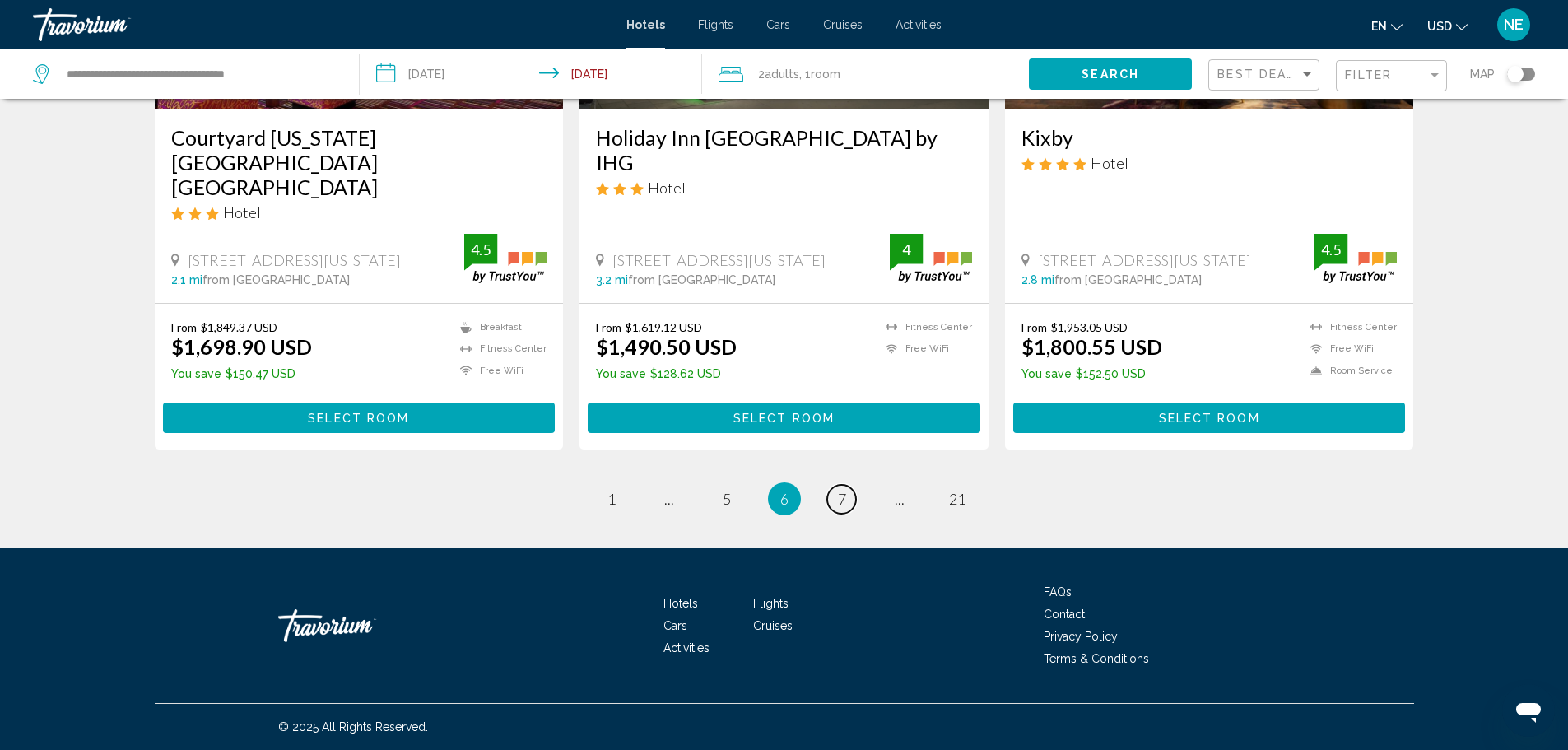
scroll to position [2782, 0]
click at [857, 485] on link "page 7" at bounding box center [842, 500] width 29 height 29
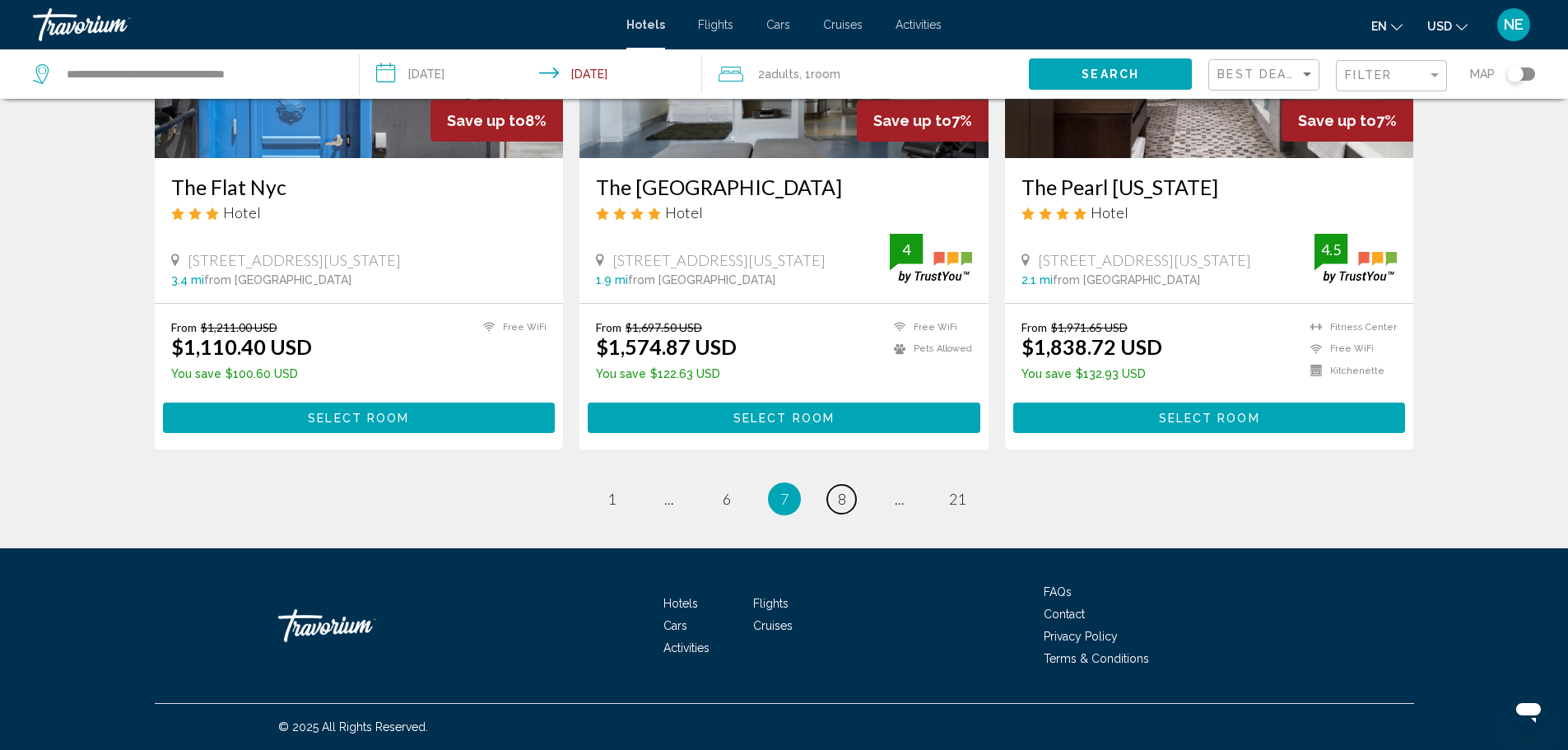
scroll to position [2761, 0]
click at [857, 485] on link "page 8" at bounding box center [842, 500] width 29 height 29
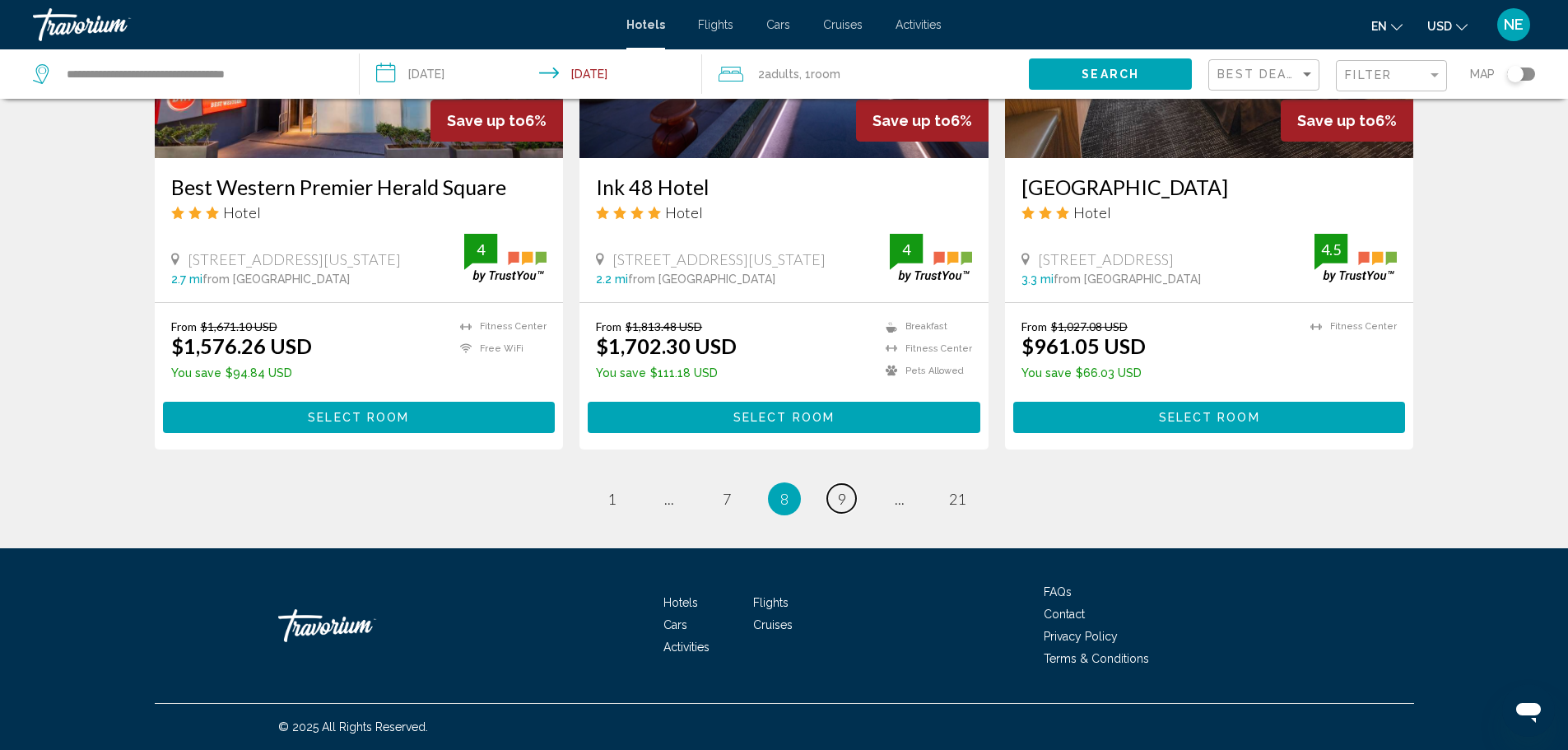
scroll to position [2572, 0]
click at [1311, 158] on img "Main content" at bounding box center [1209, 26] width 409 height 264
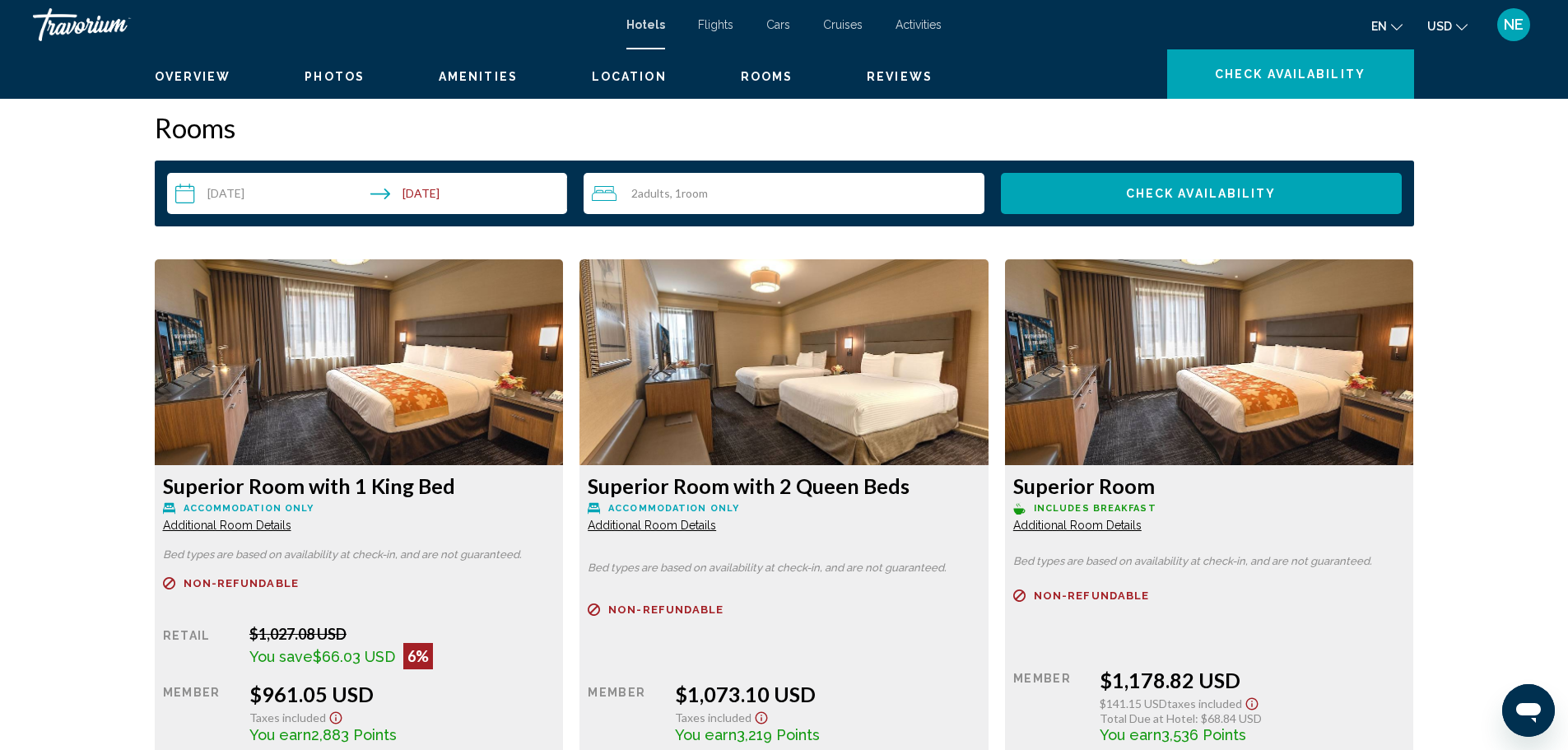
scroll to position [2059, 0]
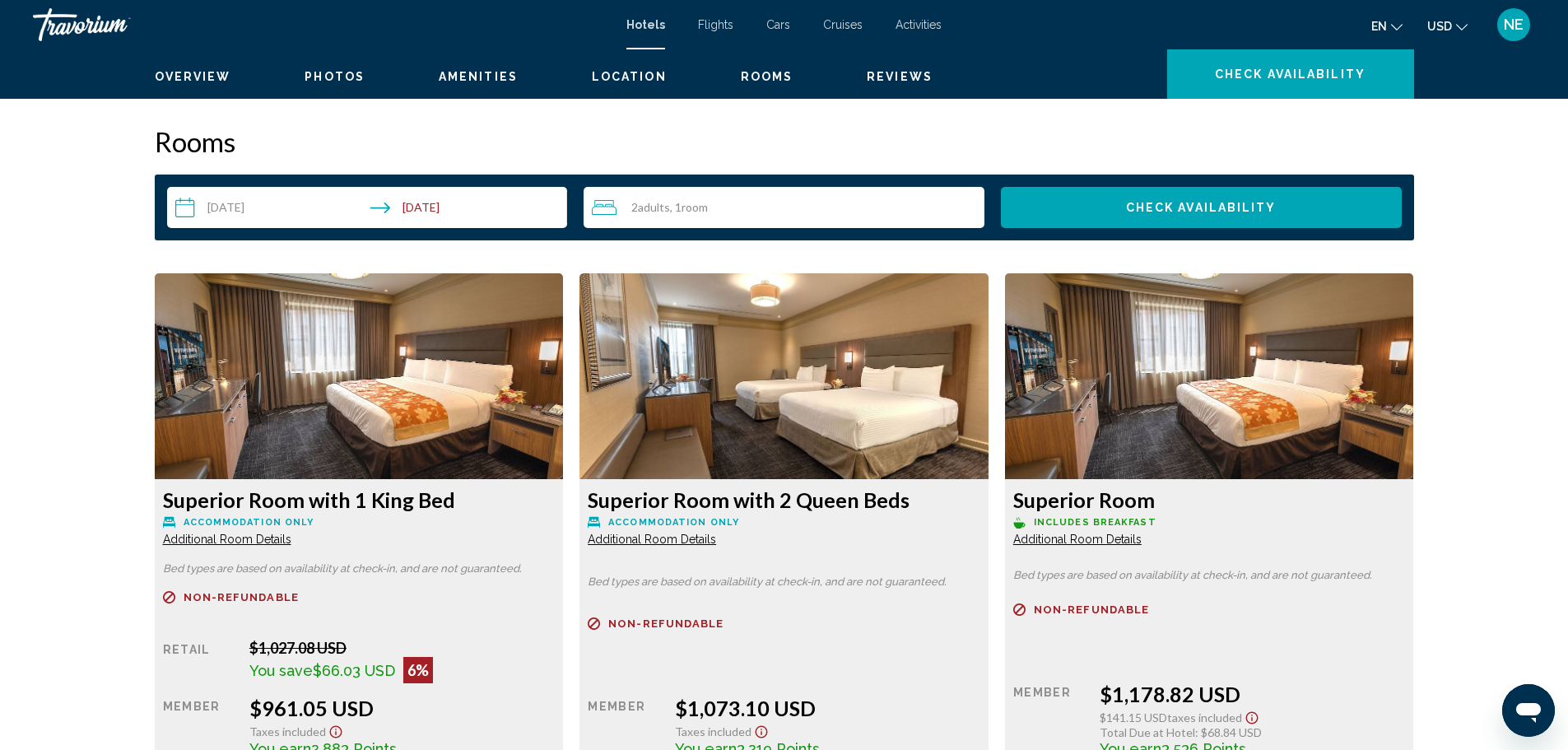
click at [1406, 73] on button "Zoom out" at bounding box center [1389, 56] width 33 height 33
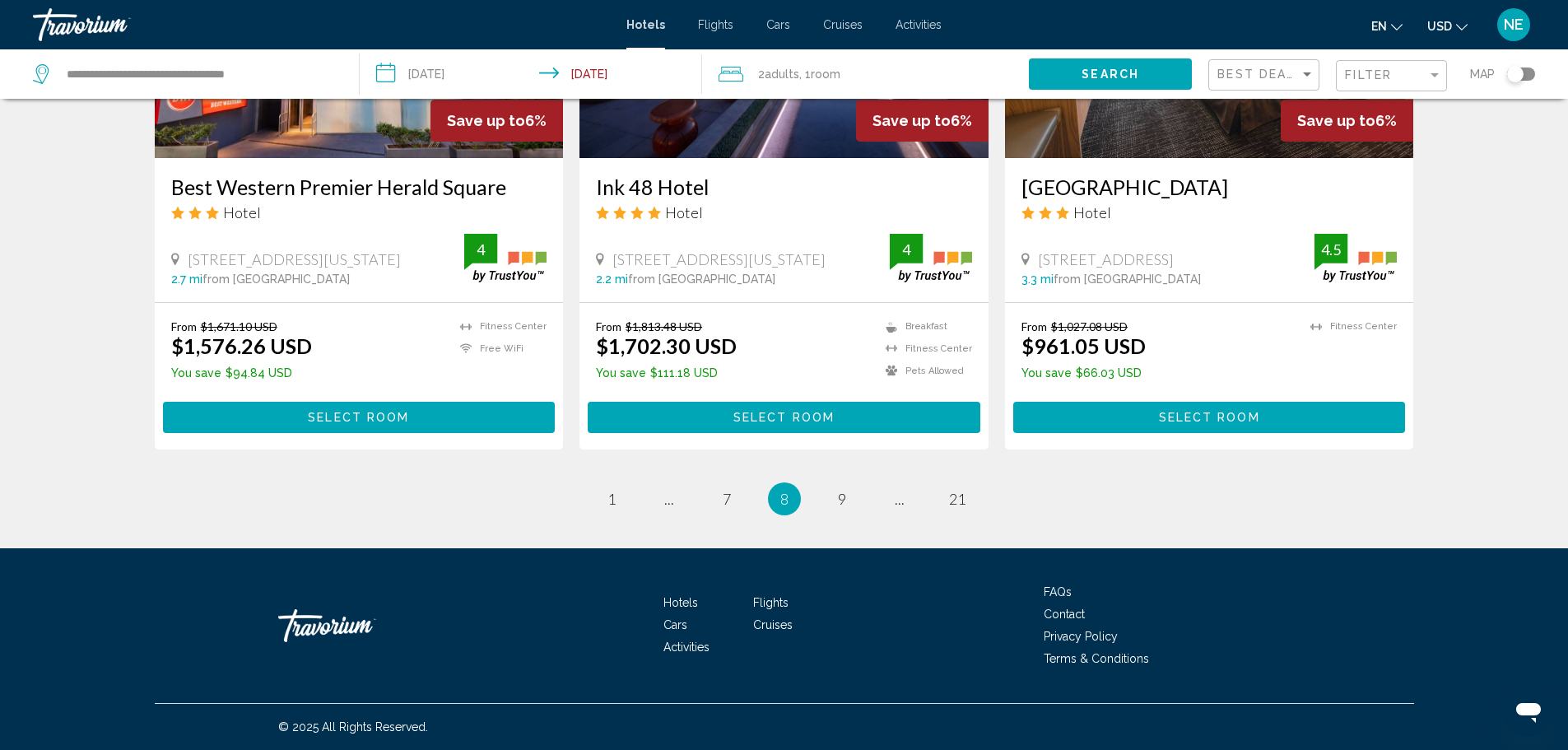
scroll to position [2725, 0]
click at [847, 497] on span "9" at bounding box center [842, 499] width 8 height 18
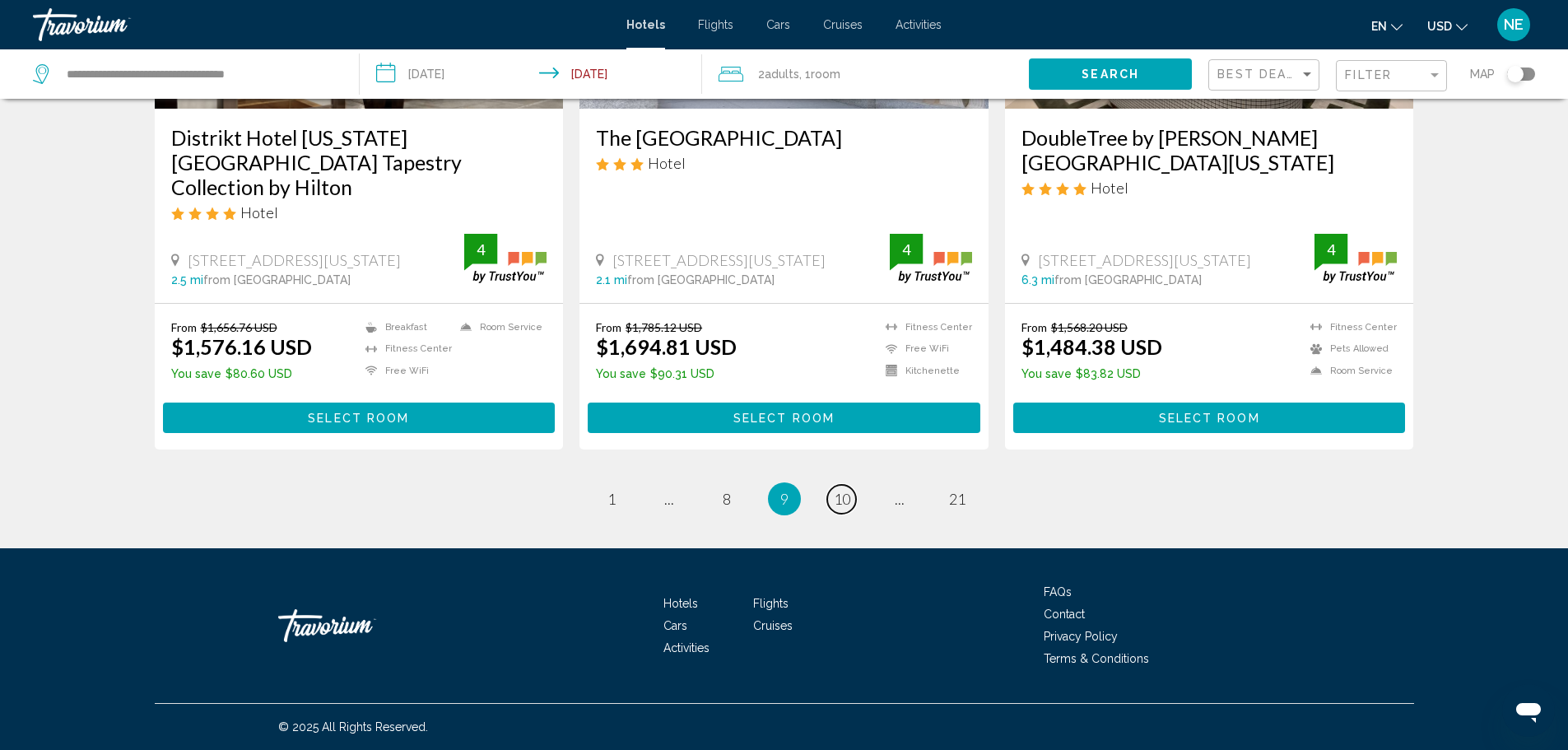
scroll to position [2691, 0]
click at [1428, 82] on div "Filter" at bounding box center [1435, 74] width 15 height 14
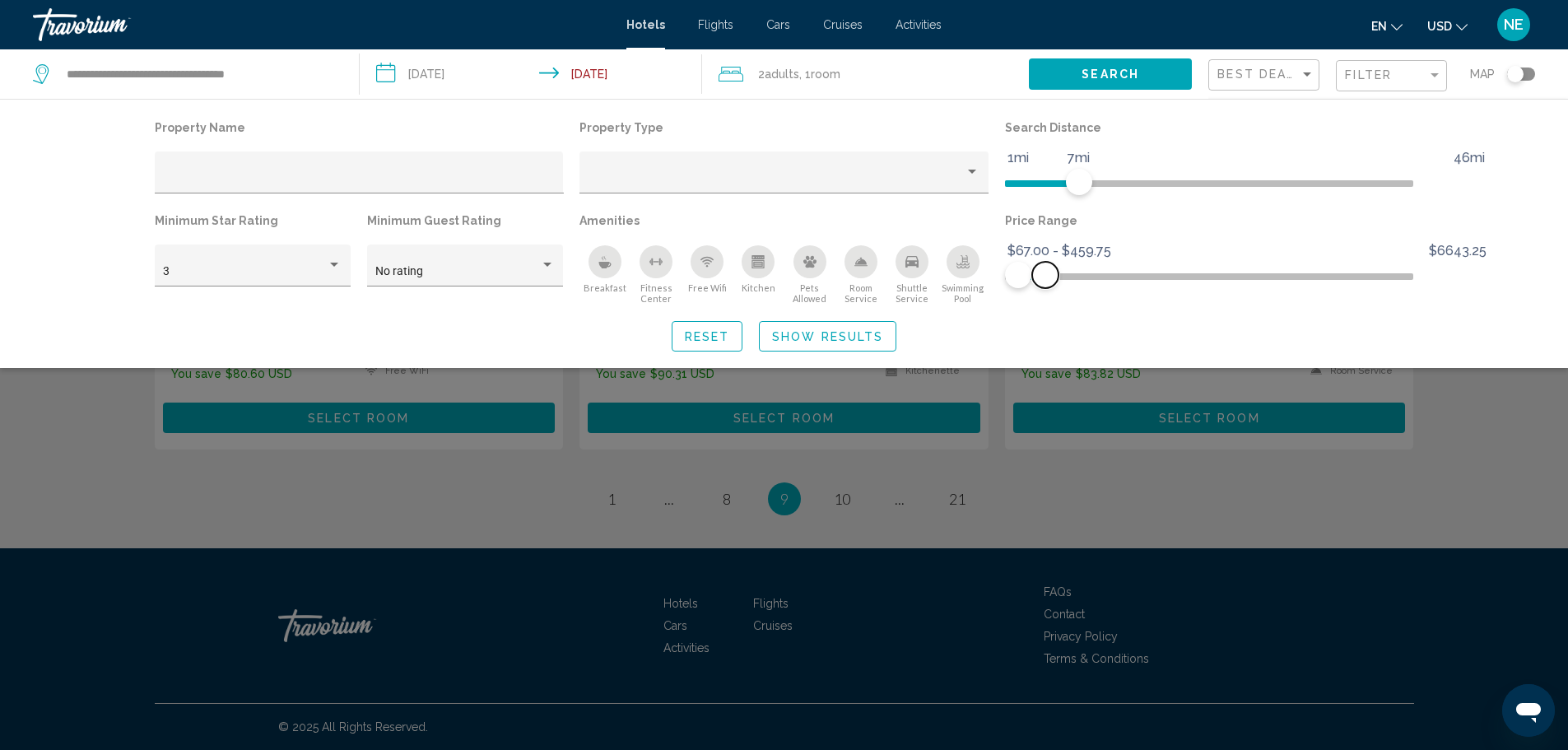
click at [1059, 288] on span "Hotel Filters" at bounding box center [1045, 275] width 26 height 26
click at [1049, 288] on span "Hotel Filters" at bounding box center [1035, 275] width 26 height 26
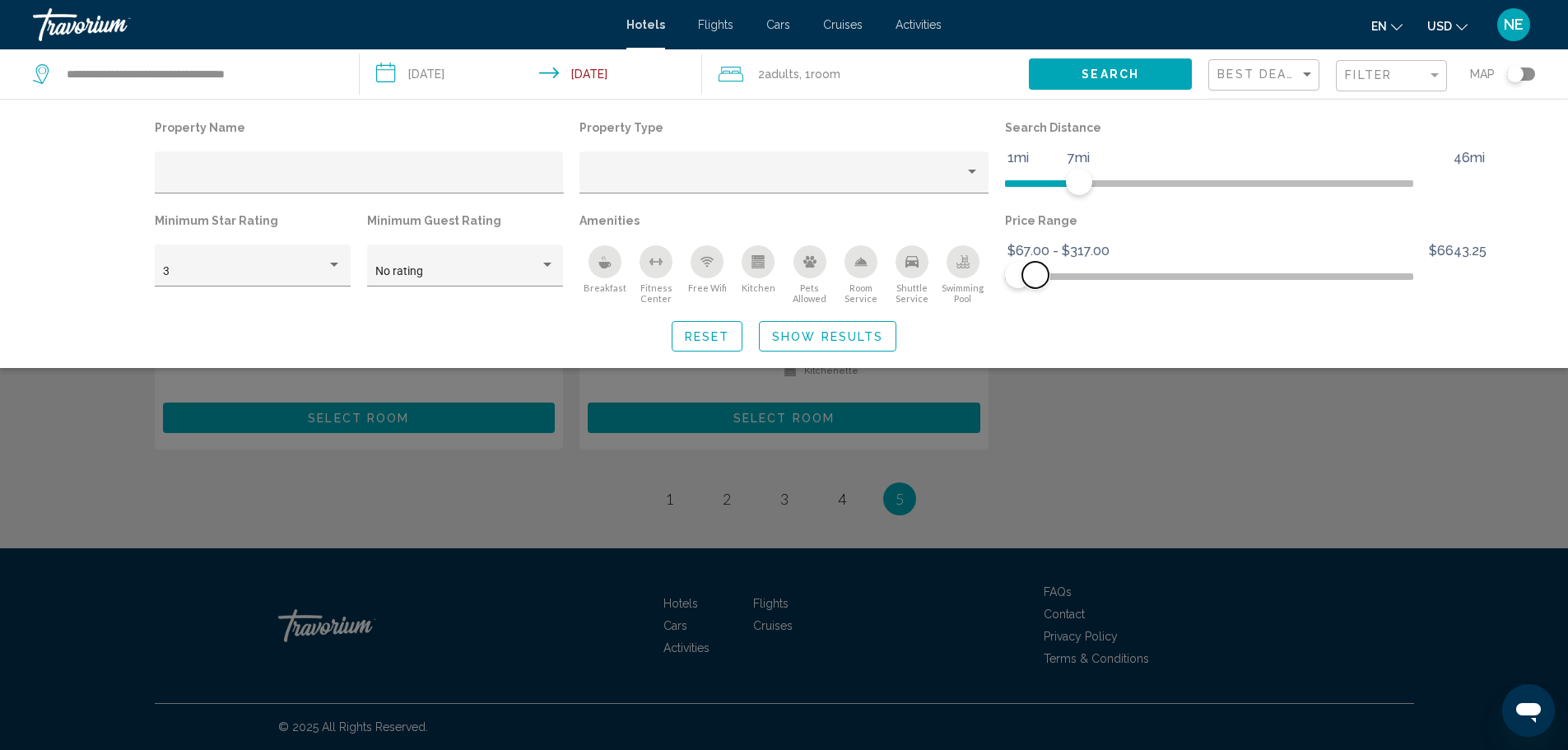
scroll to position [1276, 0]
click at [1553, 573] on div "Search widget" at bounding box center [784, 498] width 1568 height 503
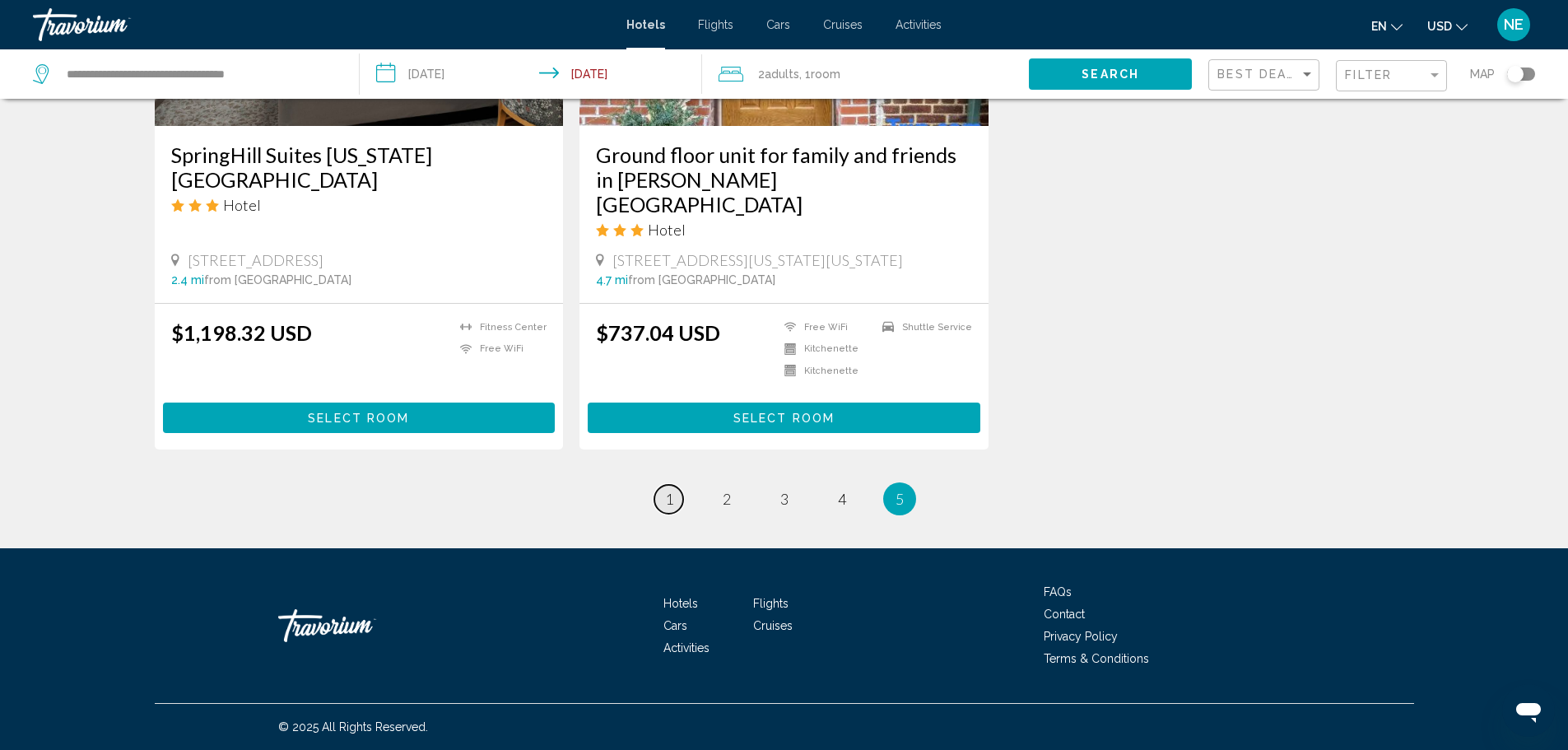
click at [665, 490] on span "1" at bounding box center [669, 499] width 8 height 18
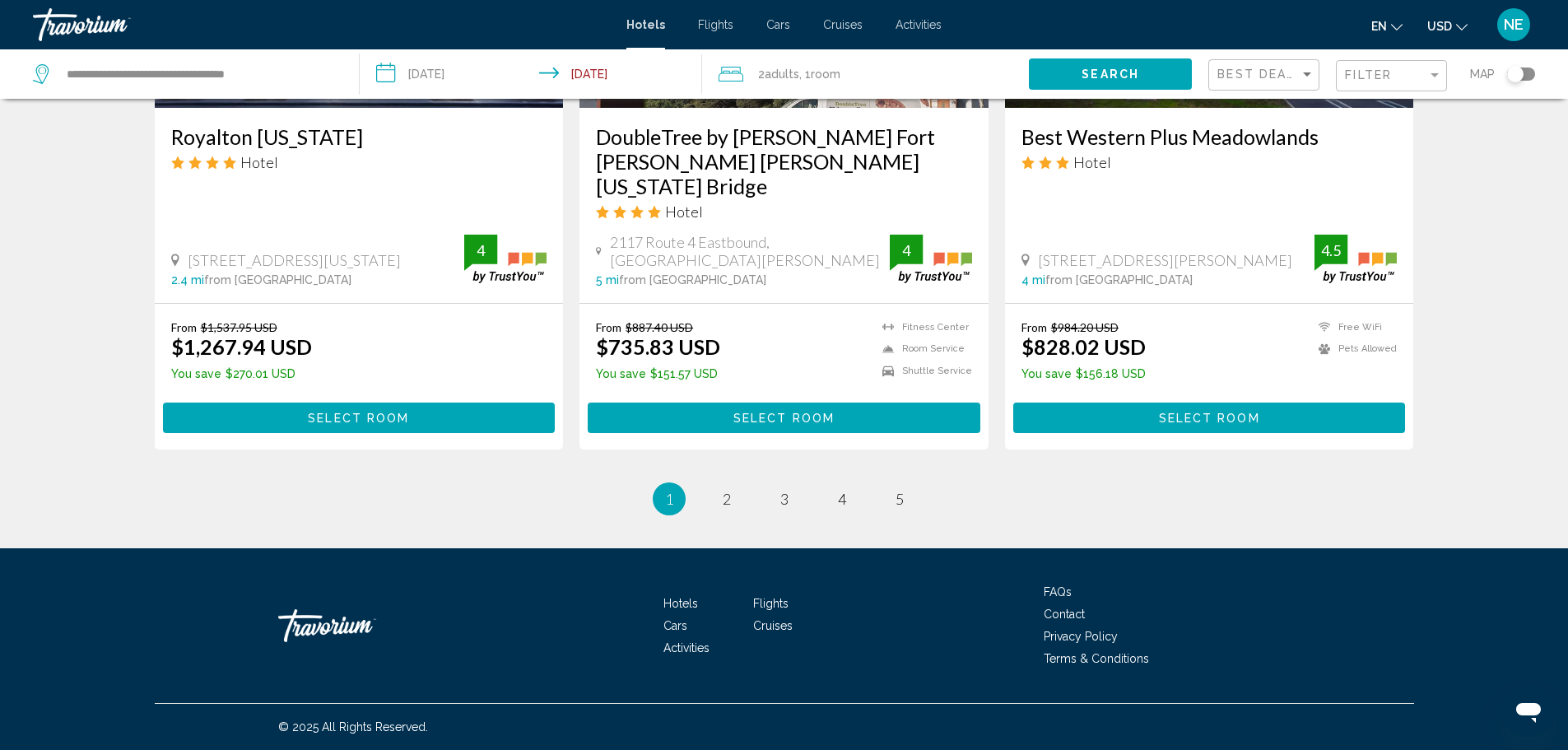
scroll to position [2627, 0]
click at [722, 508] on span "2" at bounding box center [726, 499] width 8 height 18
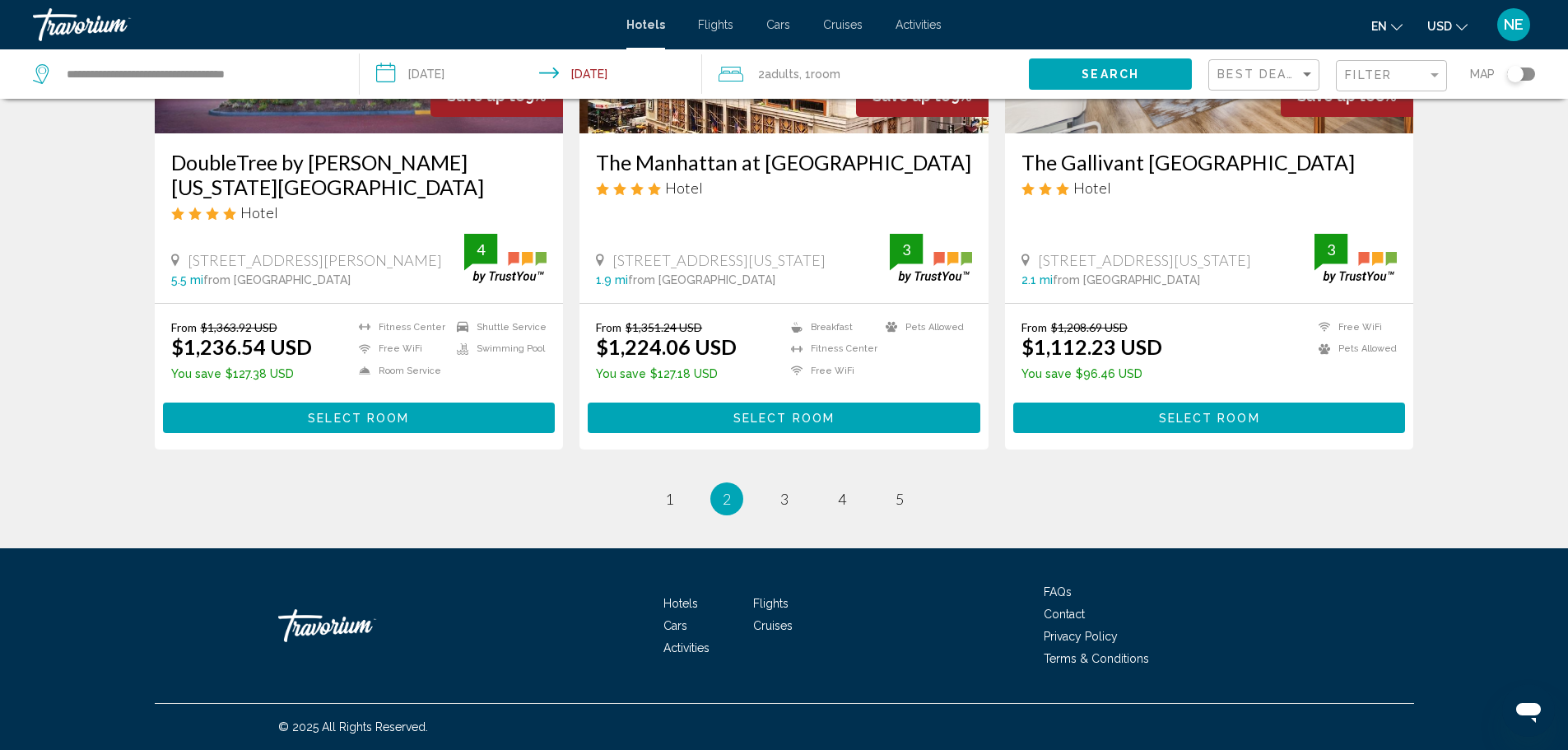
scroll to position [2568, 0]
click at [785, 508] on span "3" at bounding box center [784, 499] width 8 height 18
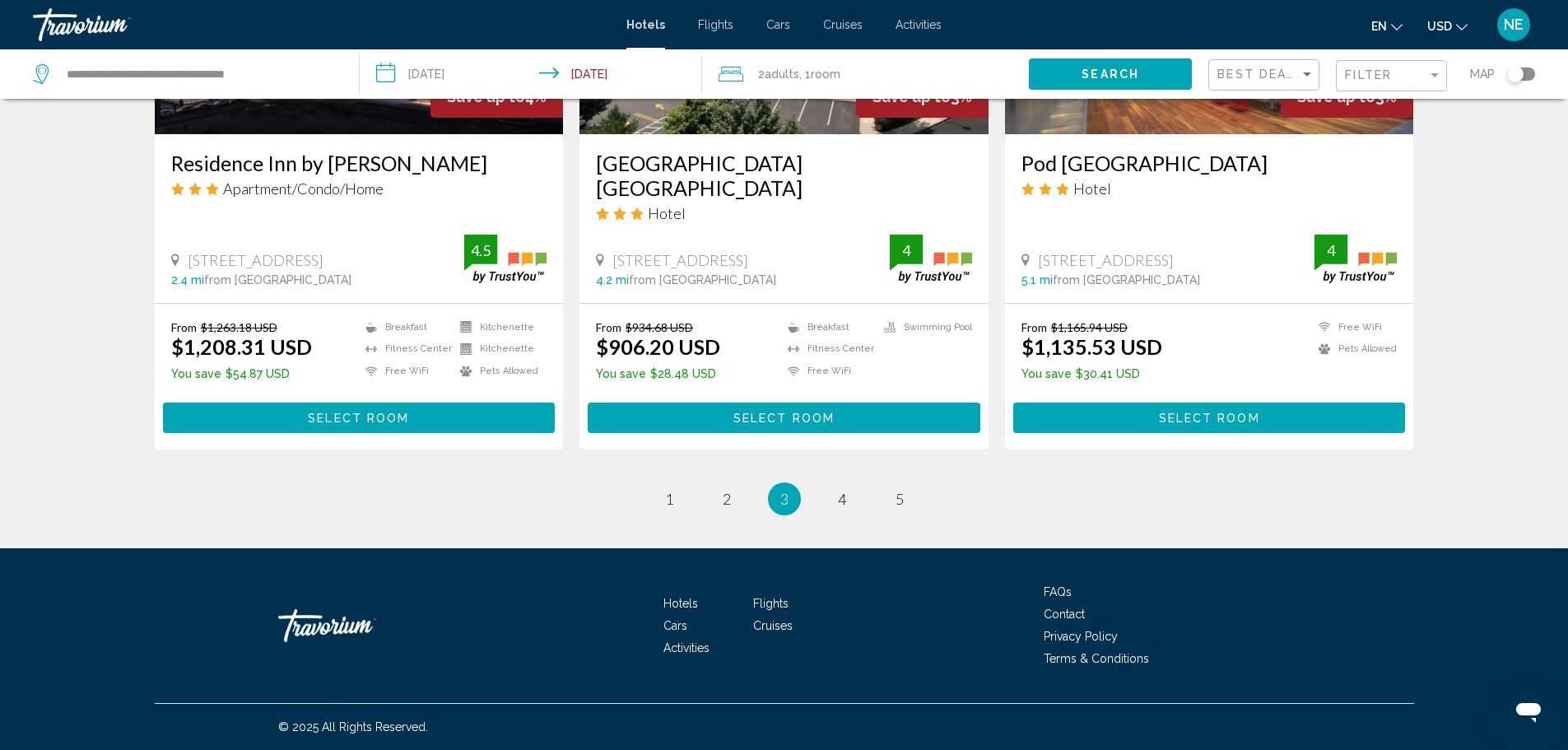
scroll to position [2688, 0]
click at [847, 508] on span "4" at bounding box center [842, 499] width 8 height 18
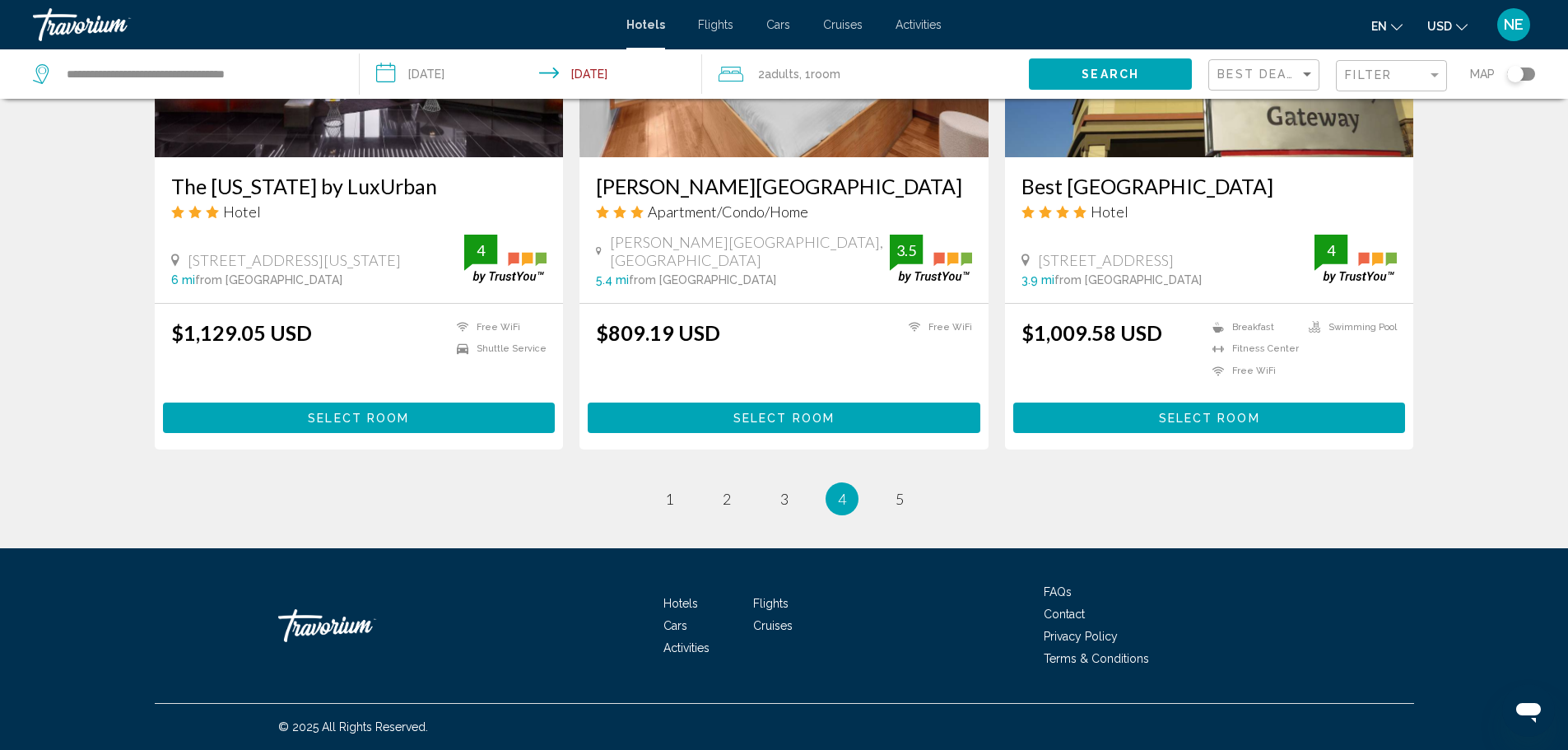
scroll to position [2761, 0]
click at [904, 490] on span "5" at bounding box center [899, 499] width 8 height 18
